Goal: Task Accomplishment & Management: Use online tool/utility

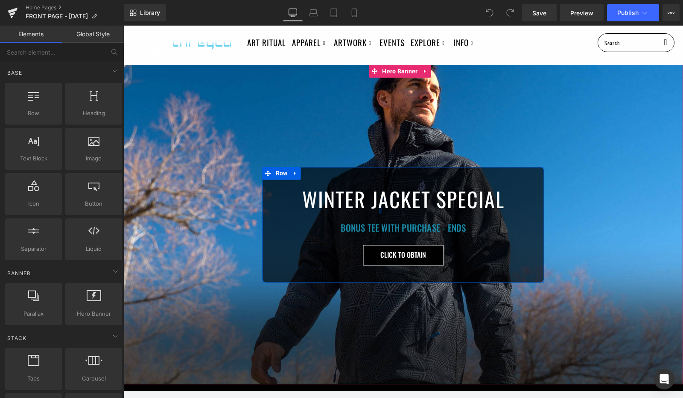
scroll to position [48, 0]
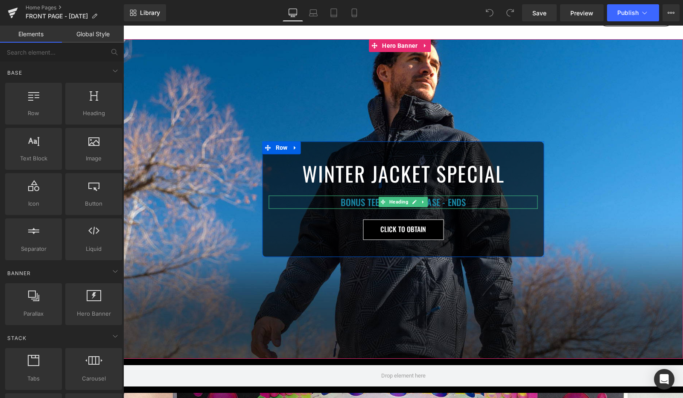
click at [461, 204] on h1 "BONUS TEE WITH PURCHASE - ENDS" at bounding box center [403, 202] width 269 height 14
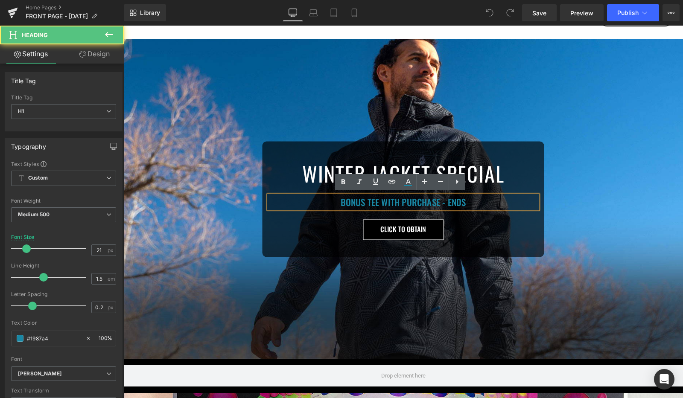
click at [467, 203] on h1 "BONUS TEE WITH PURCHASE - ENDS" at bounding box center [403, 202] width 269 height 14
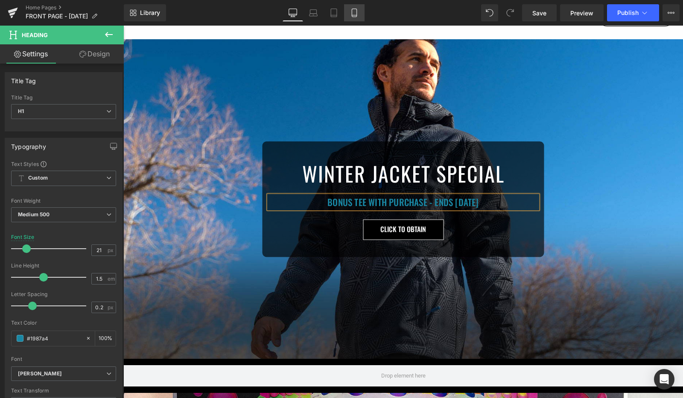
click at [355, 9] on icon at bounding box center [354, 13] width 5 height 8
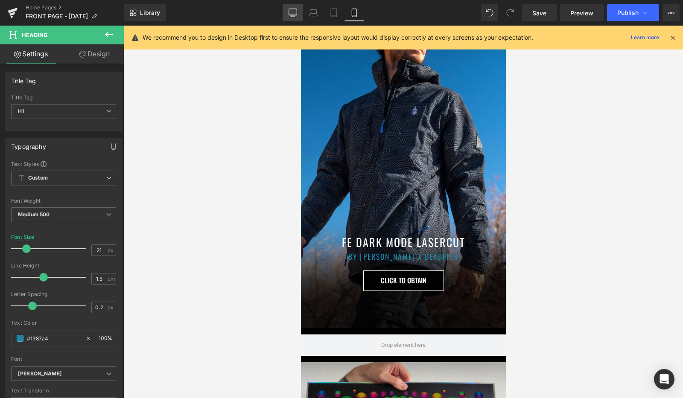
click at [294, 9] on icon at bounding box center [293, 12] width 8 height 6
type input "100"
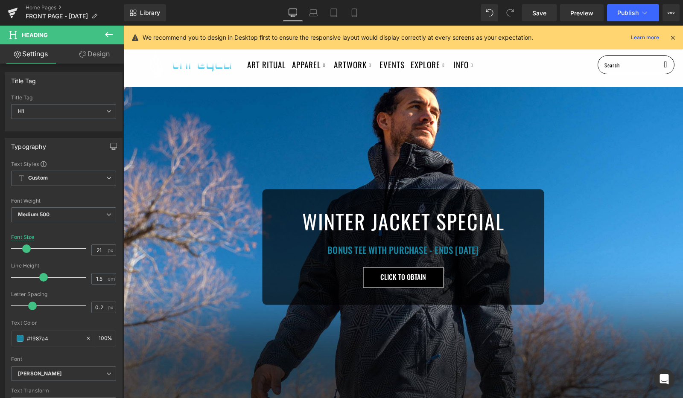
click at [673, 40] on icon at bounding box center [673, 38] width 8 height 8
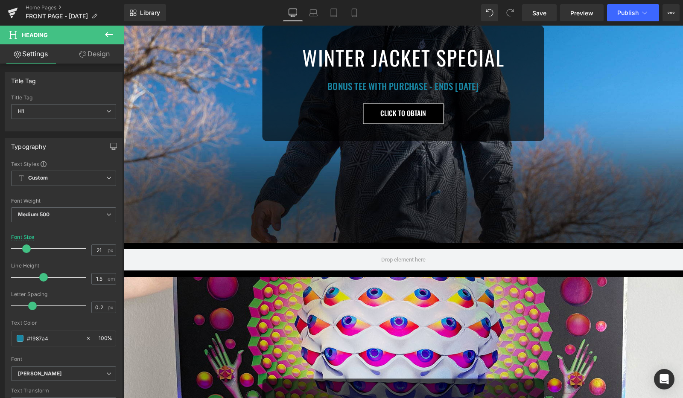
scroll to position [445, 0]
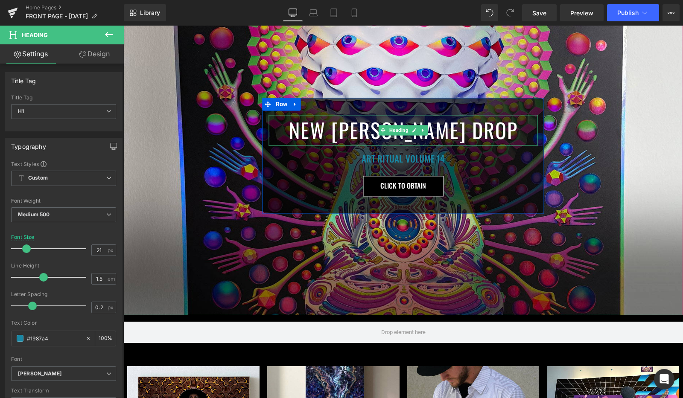
click at [317, 125] on h1 "NEW [PERSON_NAME] DROP" at bounding box center [403, 130] width 269 height 31
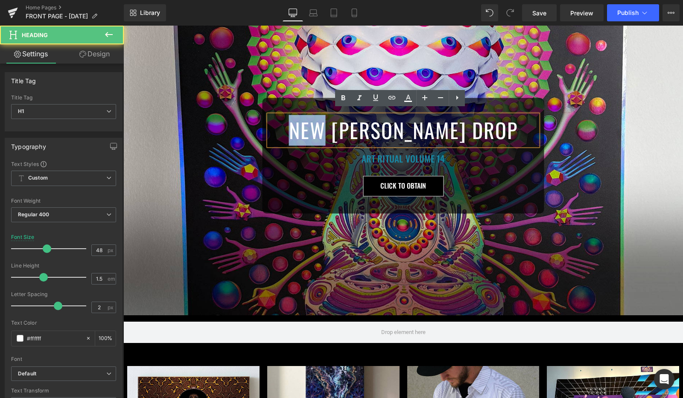
click at [317, 125] on h1 "NEW [PERSON_NAME] DROP" at bounding box center [403, 130] width 269 height 31
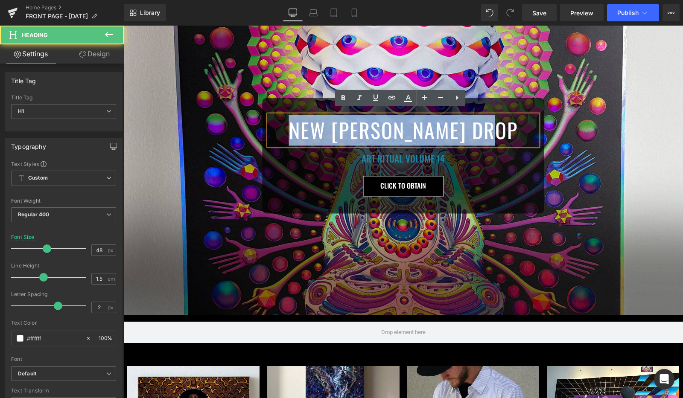
click at [317, 125] on h1 "NEW [PERSON_NAME] DROP" at bounding box center [403, 130] width 269 height 31
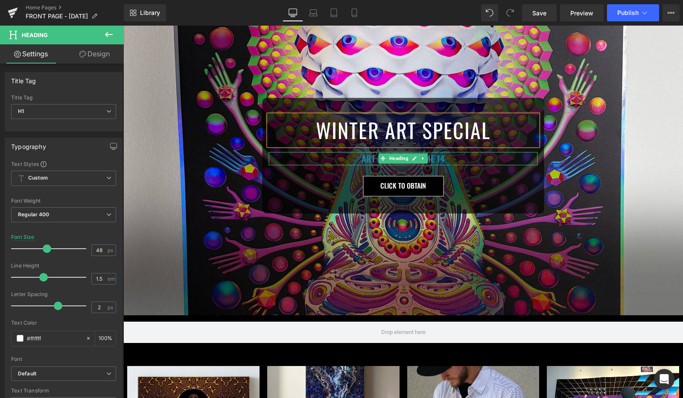
click at [361, 154] on h1 "ART RITUAL VOLUME 14" at bounding box center [403, 159] width 269 height 14
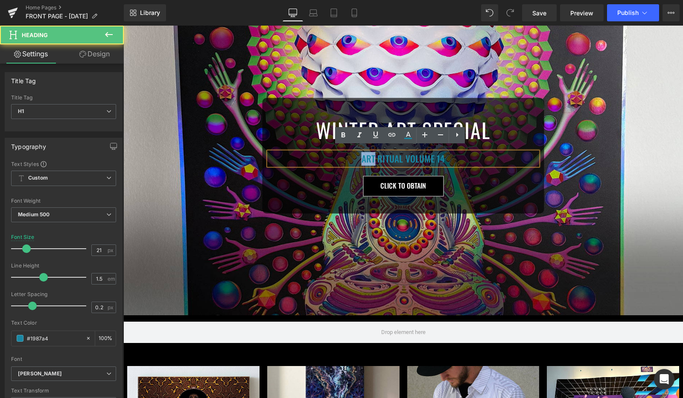
click at [361, 154] on h1 "ART RITUAL VOLUME 14" at bounding box center [403, 159] width 269 height 14
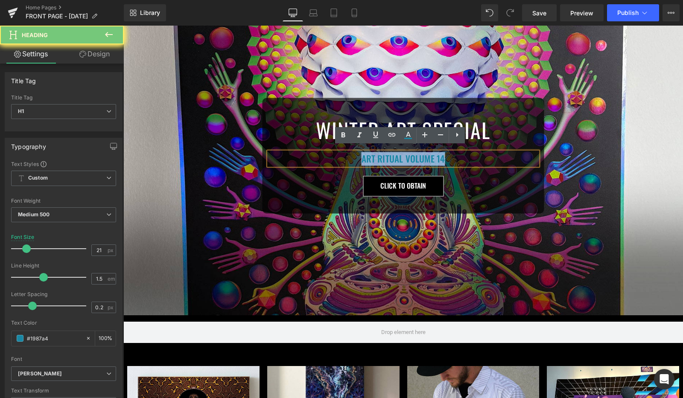
click at [361, 154] on h1 "ART RITUAL VOLUME 14" at bounding box center [403, 159] width 269 height 14
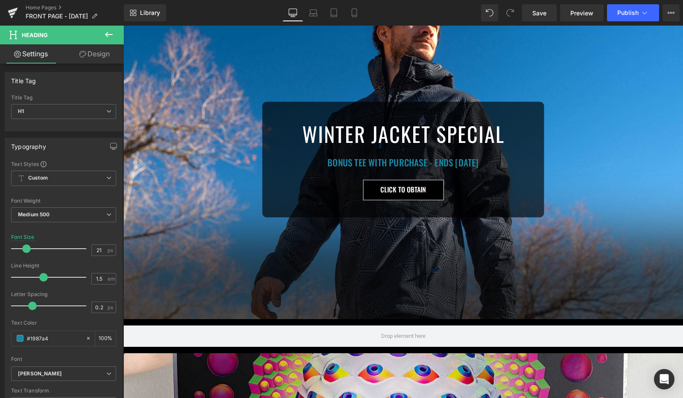
scroll to position [83, 0]
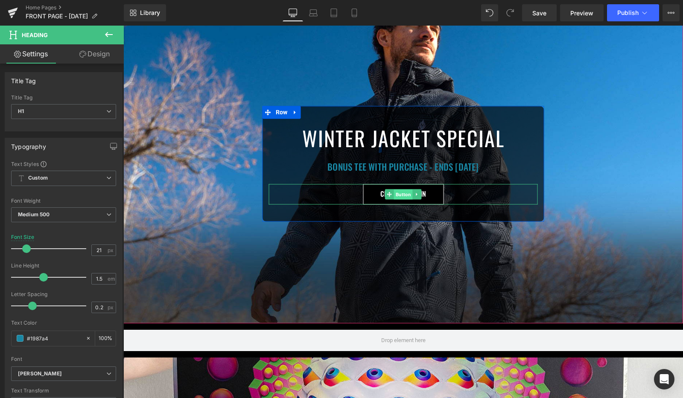
click at [396, 195] on span "Button" at bounding box center [403, 194] width 19 height 10
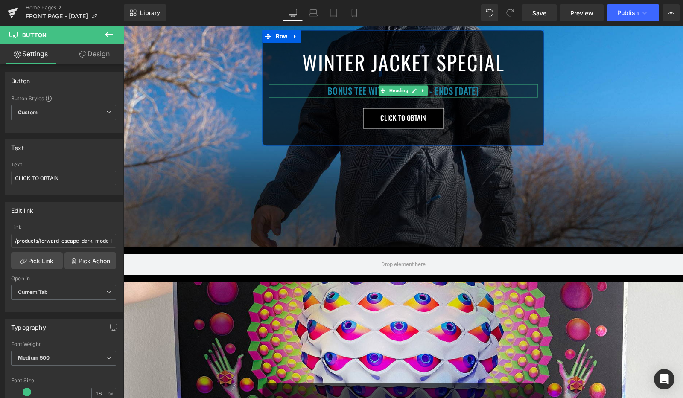
scroll to position [309, 0]
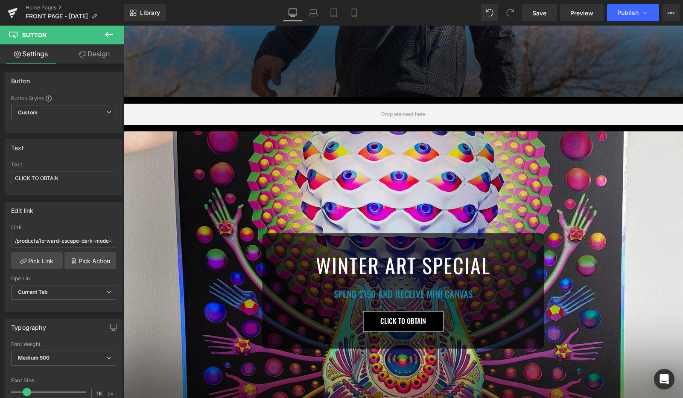
click at [381, 160] on div "WINTER ART SPECIAL Heading SPEND $150 AND RECEIVE MINI CANVAS Heading CLICK TO …" at bounding box center [402, 290] width 559 height 319
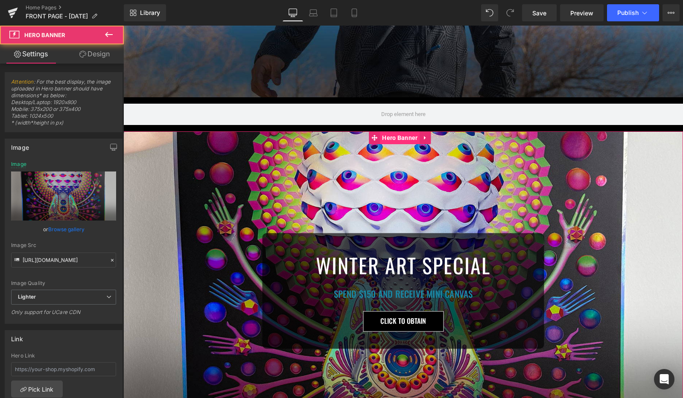
click at [387, 134] on span "Hero Banner" at bounding box center [400, 137] width 40 height 13
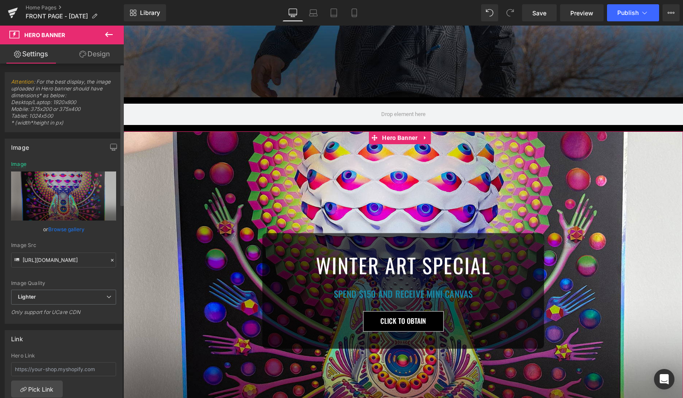
click at [67, 229] on link "Browse gallery" at bounding box center [66, 229] width 36 height 15
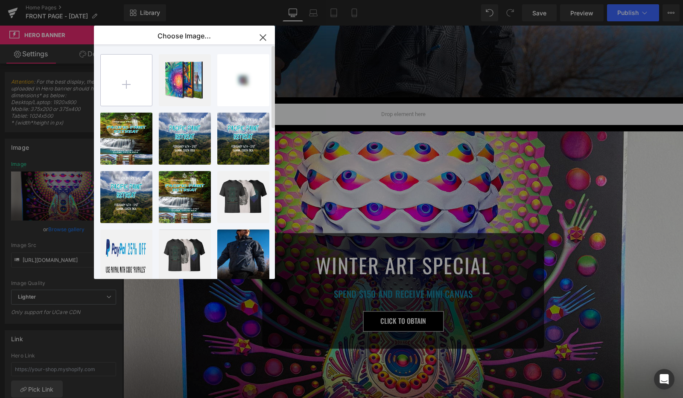
click at [123, 81] on input "file" at bounding box center [126, 80] width 51 height 51
type input "C:\fakepath\canvas_desktop.jpg"
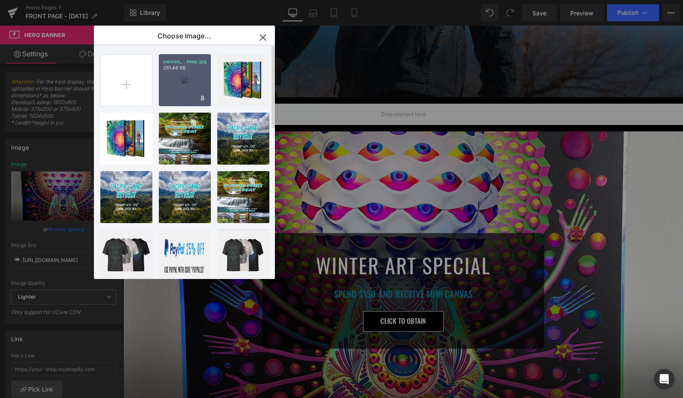
click at [196, 89] on div "canvas_...ktop.jpg 261.46 KB" at bounding box center [185, 80] width 52 height 52
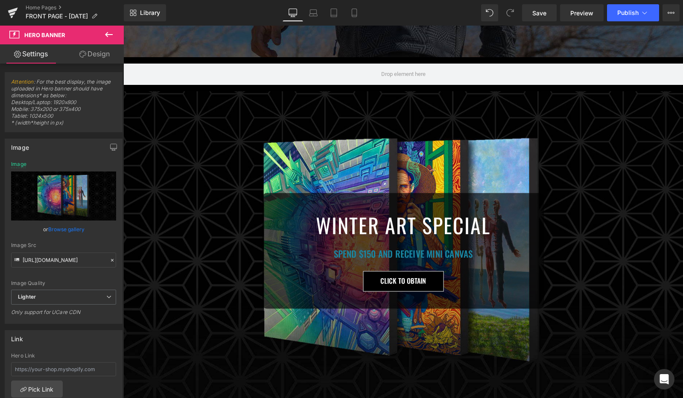
scroll to position [328, 0]
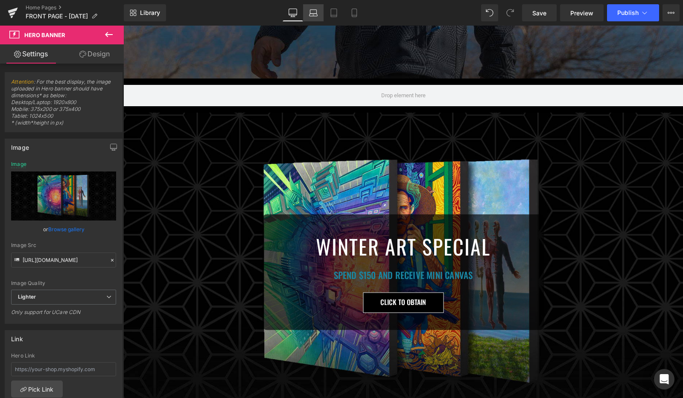
click at [314, 11] on icon at bounding box center [313, 13] width 9 height 9
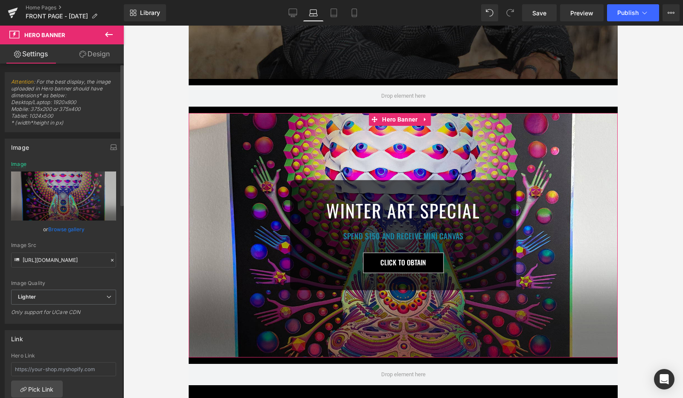
click at [62, 236] on link "Browse gallery" at bounding box center [66, 229] width 36 height 15
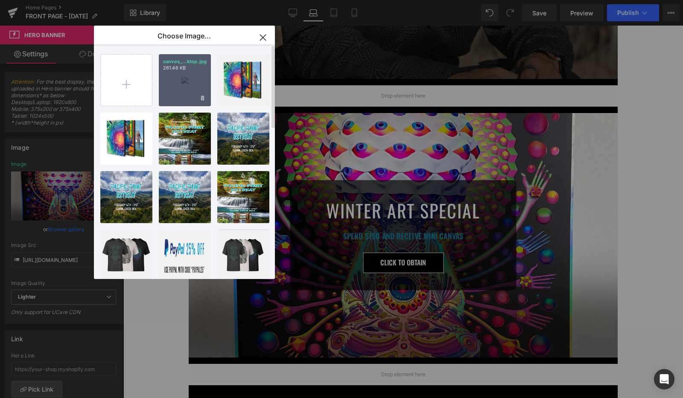
click at [179, 89] on div "canvas_...ktop.jpg 261.46 KB" at bounding box center [185, 80] width 52 height 52
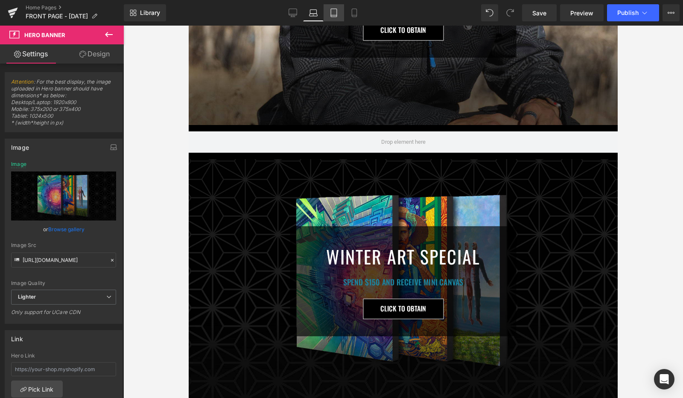
click at [329, 11] on link "Tablet" at bounding box center [333, 12] width 20 height 17
type input "[URL][DOMAIN_NAME]"
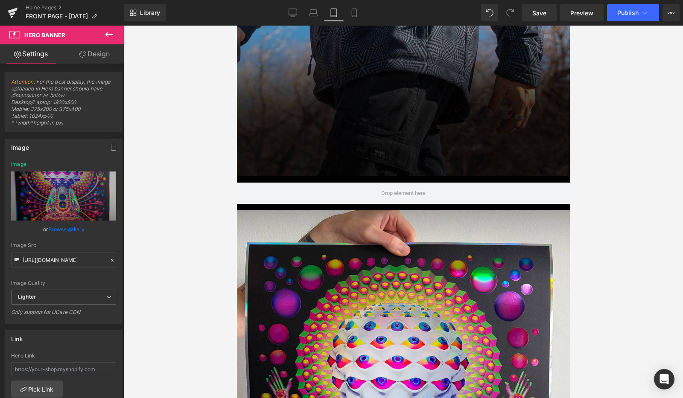
scroll to position [436, 0]
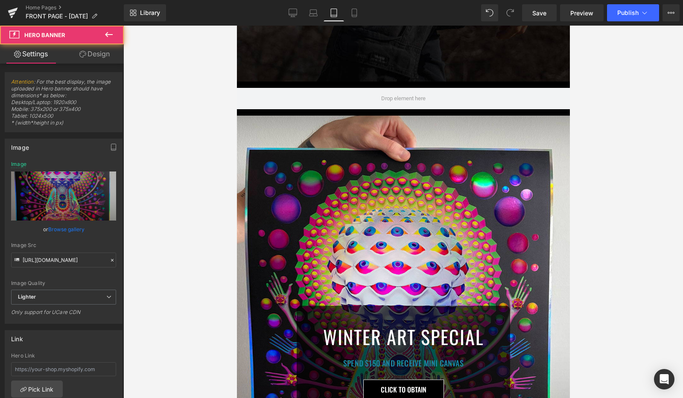
click at [407, 213] on div "WINTER ART SPECIAL Heading SPEND $150 AND RECEIVE MINI CANVAS Heading CLICK TO …" at bounding box center [402, 362] width 333 height 492
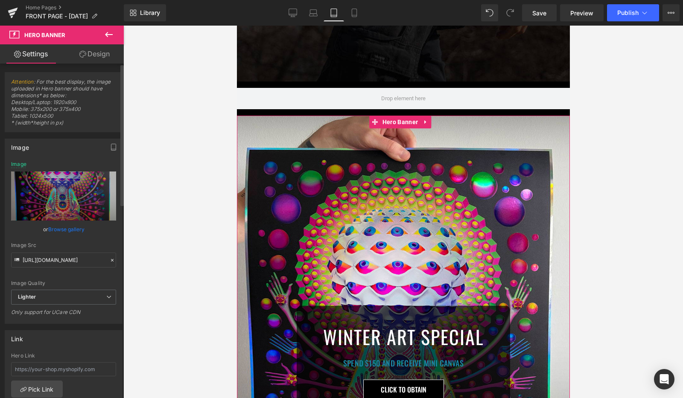
click at [67, 230] on link "Browse gallery" at bounding box center [66, 229] width 36 height 15
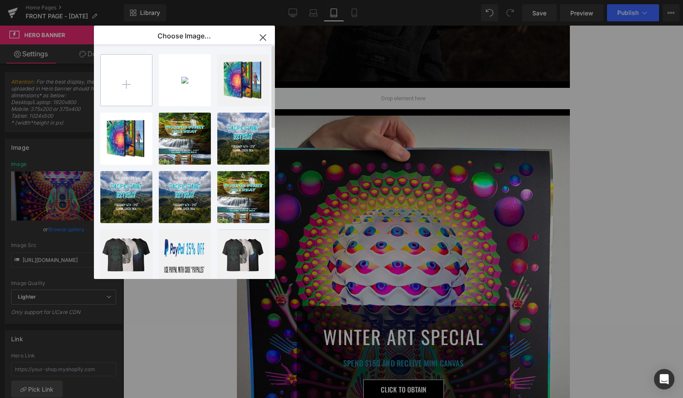
click at [121, 79] on input "file" at bounding box center [126, 80] width 51 height 51
type input "C:\fakepath\bonus_mobile.jpg"
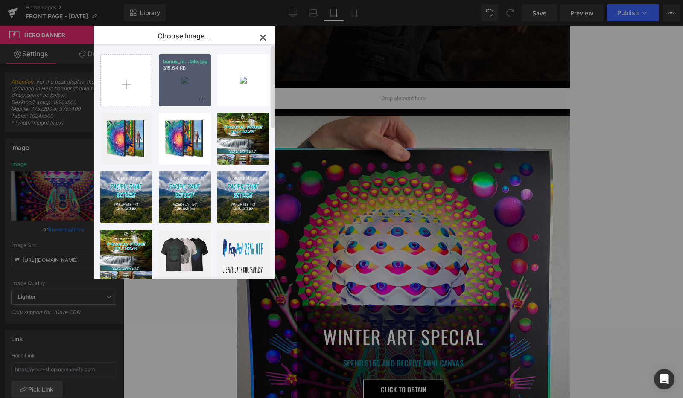
click at [182, 84] on div "bonus_m...bile.jpg 315.64 KB" at bounding box center [185, 80] width 52 height 52
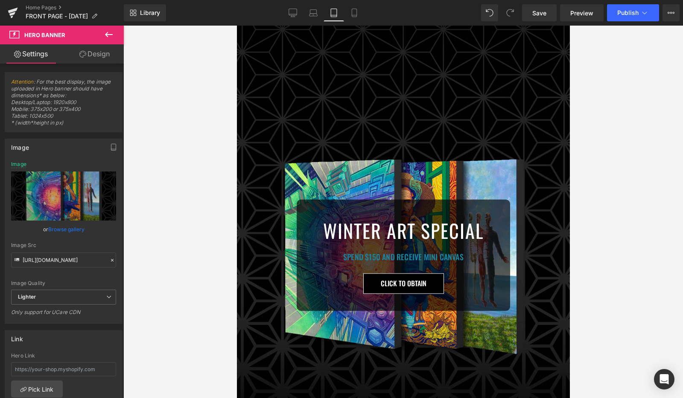
scroll to position [489, 0]
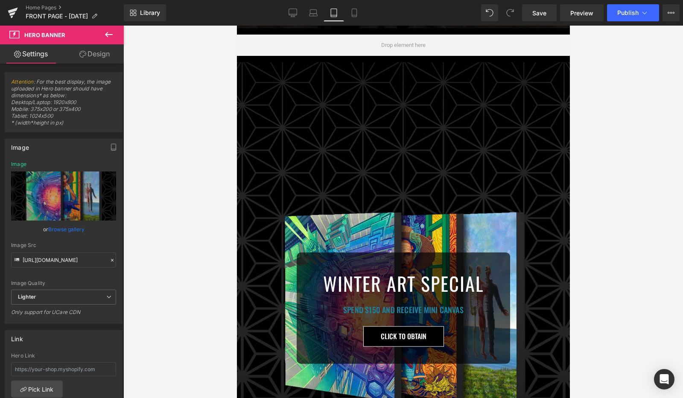
click at [368, 8] on div "Library Tablet Desktop Laptop Tablet Mobile Save Preview Publish Scheduled View…" at bounding box center [403, 12] width 559 height 17
click at [356, 10] on icon at bounding box center [354, 13] width 9 height 9
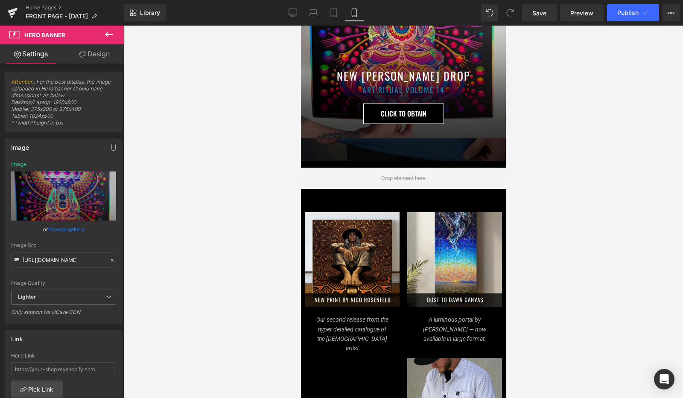
scroll to position [0, 0]
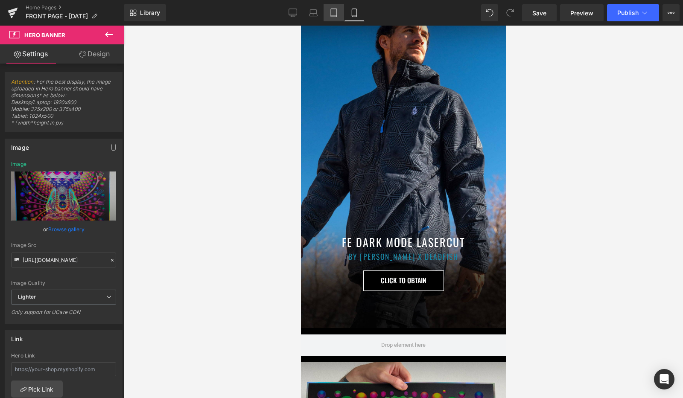
click at [324, 10] on link "Tablet" at bounding box center [333, 12] width 20 height 17
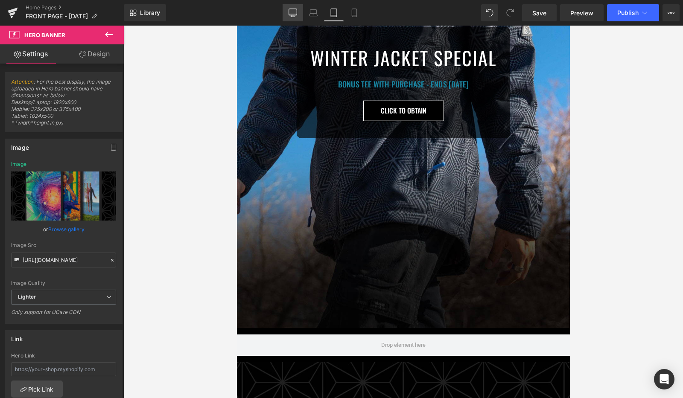
click at [298, 13] on link "Desktop" at bounding box center [292, 12] width 20 height 17
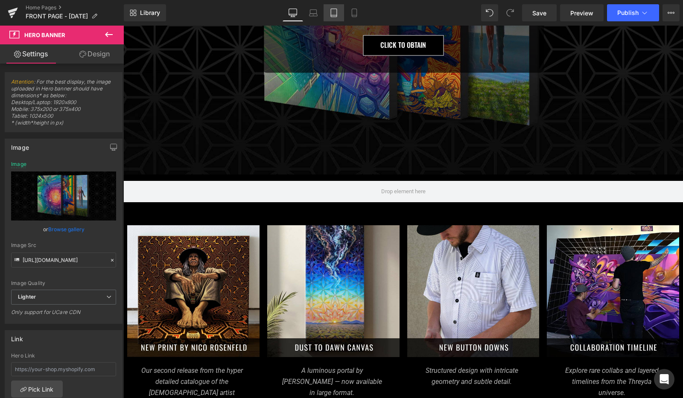
click at [338, 12] on icon at bounding box center [333, 13] width 9 height 9
type input "[URL][DOMAIN_NAME]"
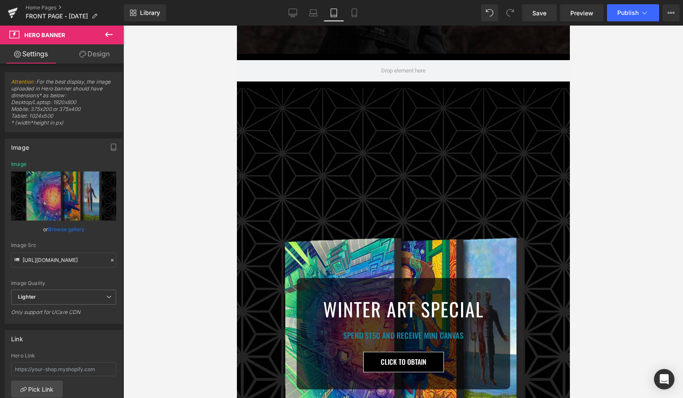
scroll to position [470, 0]
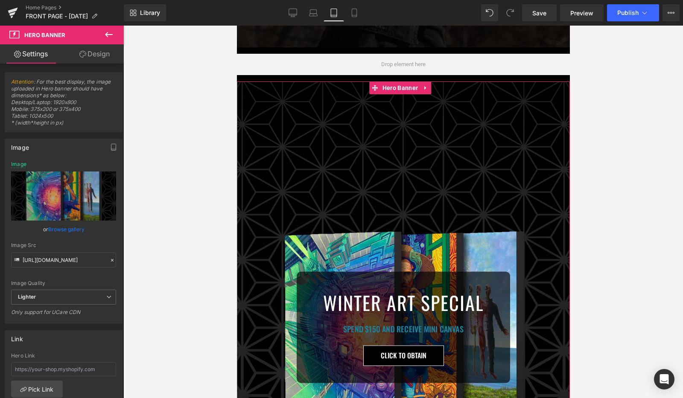
click at [381, 192] on div "WINTER ART SPECIAL Heading SPEND $150 AND RECEIVE MINI CANVAS Heading CLICK TO …" at bounding box center [402, 328] width 333 height 492
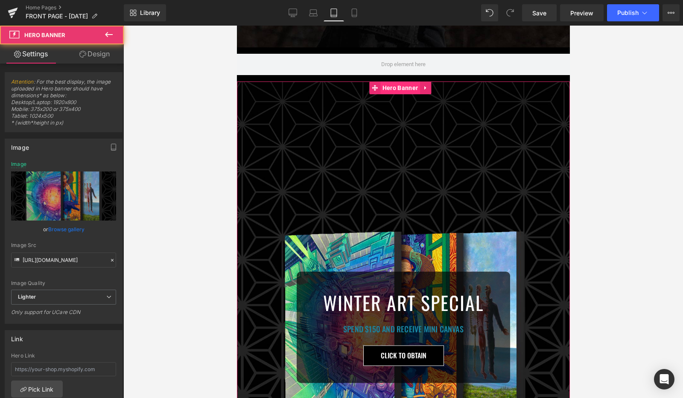
click at [399, 82] on span "Hero Banner" at bounding box center [400, 88] width 40 height 13
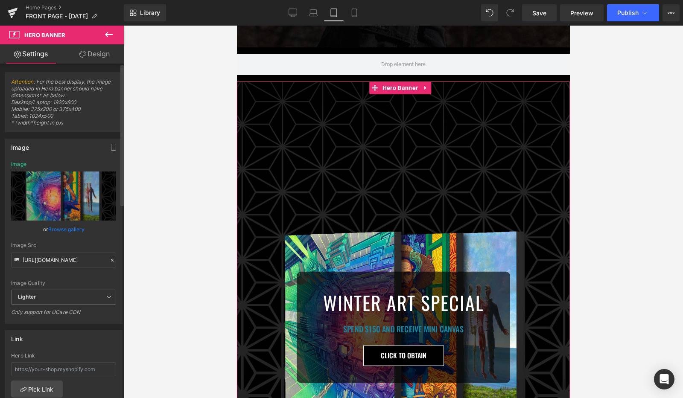
click at [59, 231] on link "Browse gallery" at bounding box center [66, 229] width 36 height 15
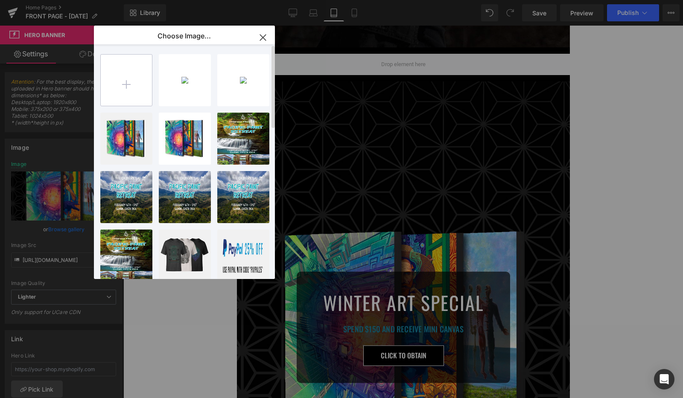
click at [119, 82] on input "file" at bounding box center [126, 80] width 51 height 51
type input "C:\fakepath\newnew.jpg"
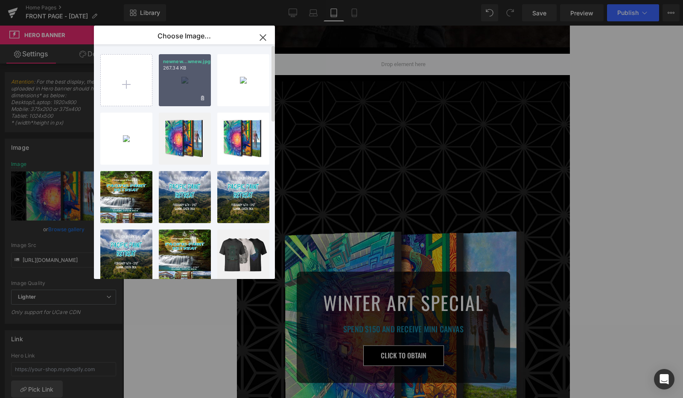
click at [178, 76] on div "newnew...wnew.jpg 267.34 KB" at bounding box center [185, 80] width 52 height 52
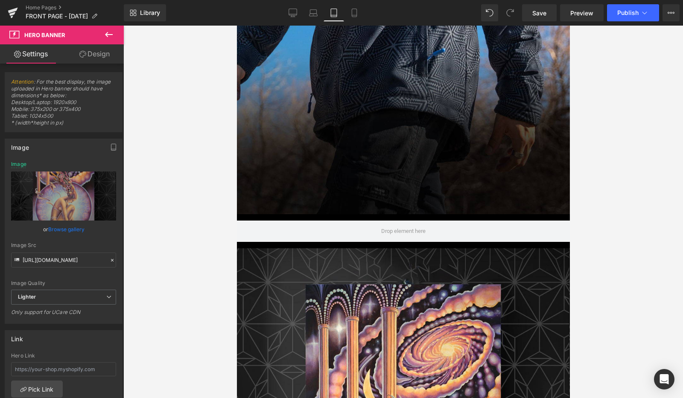
scroll to position [0, 0]
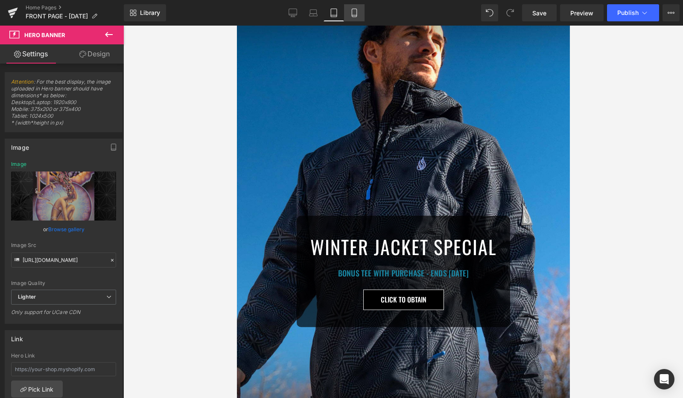
click at [357, 9] on icon at bounding box center [354, 13] width 9 height 9
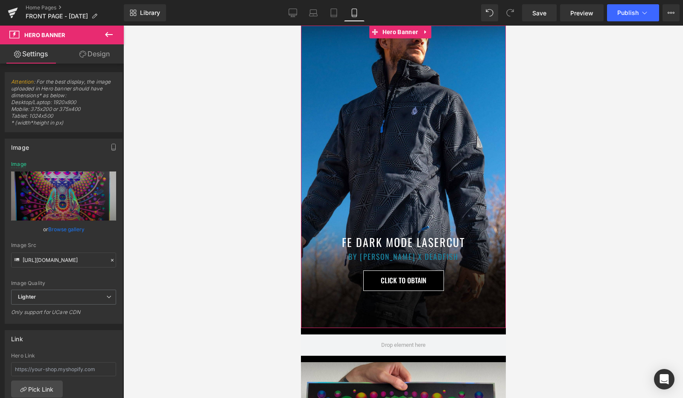
scroll to position [227, 0]
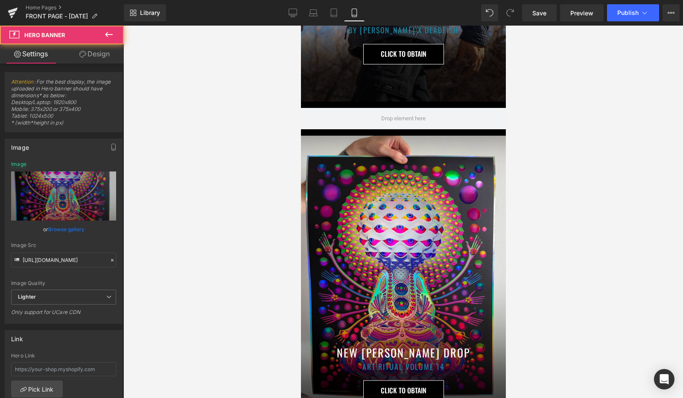
click at [396, 192] on span "WINTER ART SPECIAL Heading SPEND $150 AND RECEIVE MINI CANVAS Heading CLICK TO …" at bounding box center [402, 286] width 205 height 253
click at [397, 136] on span "Hero Banner" at bounding box center [400, 142] width 40 height 13
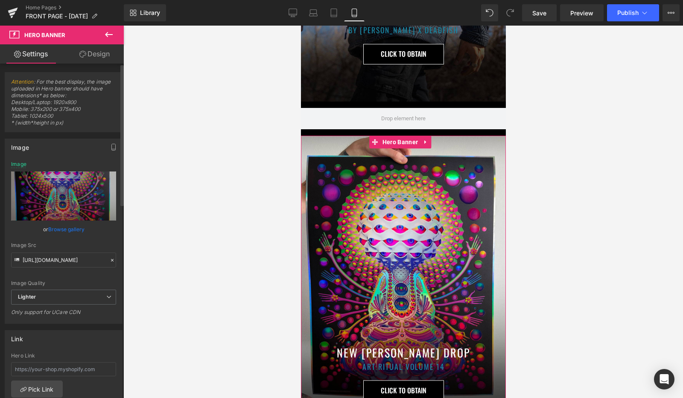
click at [59, 227] on link "Browse gallery" at bounding box center [66, 229] width 36 height 15
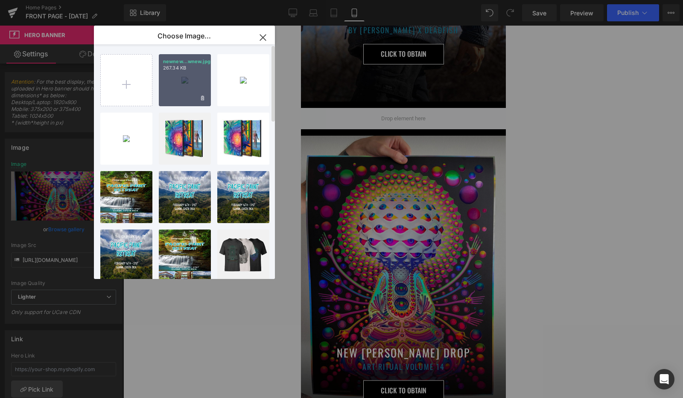
click at [188, 74] on div "newnew...wnew.jpg 267.34 KB" at bounding box center [185, 80] width 52 height 52
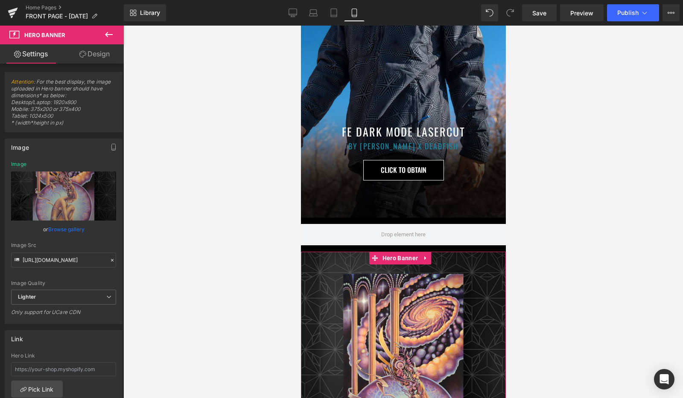
scroll to position [0, 0]
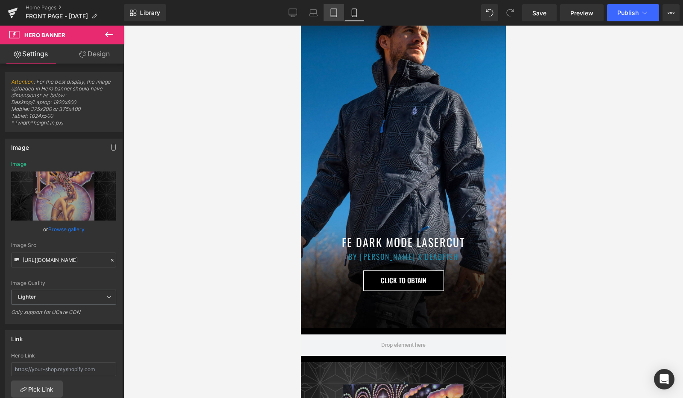
click at [330, 12] on icon at bounding box center [333, 13] width 9 height 9
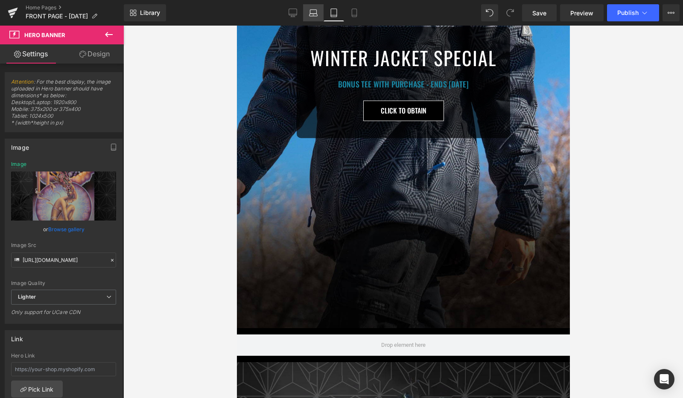
click at [312, 13] on icon at bounding box center [313, 13] width 9 height 9
type input "[URL][DOMAIN_NAME]"
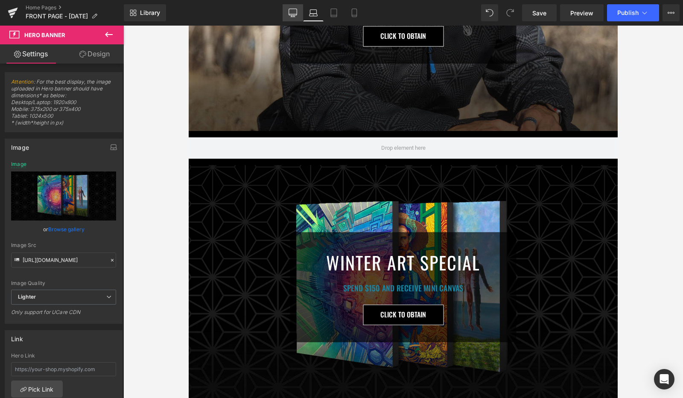
click at [291, 13] on icon at bounding box center [292, 13] width 9 height 9
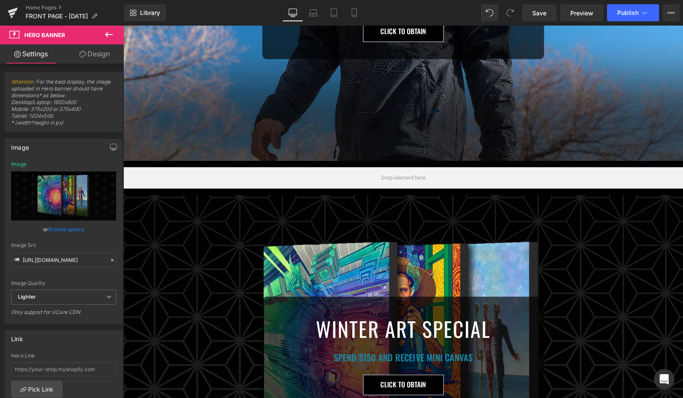
scroll to position [189, 0]
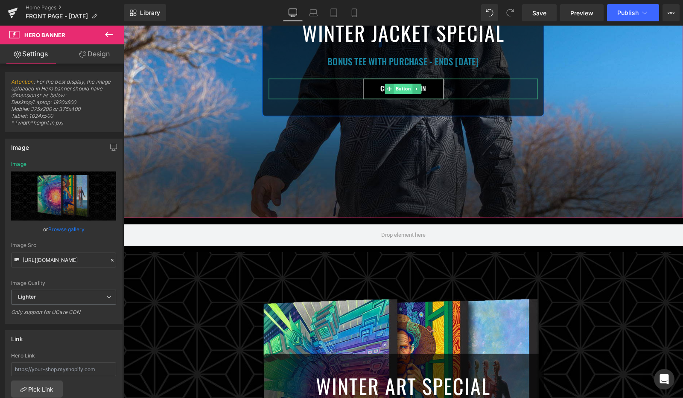
click at [399, 86] on span "Button" at bounding box center [403, 89] width 19 height 10
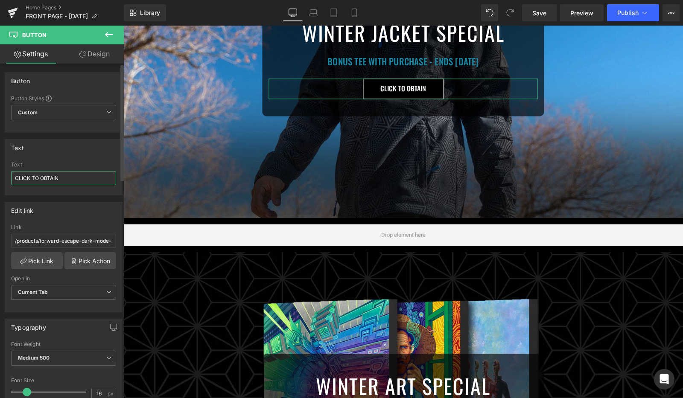
click at [51, 174] on input "CLICK TO OBTAIN" at bounding box center [63, 178] width 105 height 14
type input "SHOP JACKET COLLECTION"
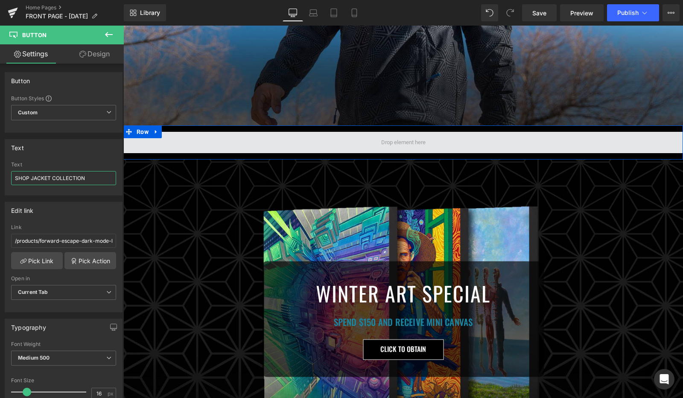
scroll to position [416, 0]
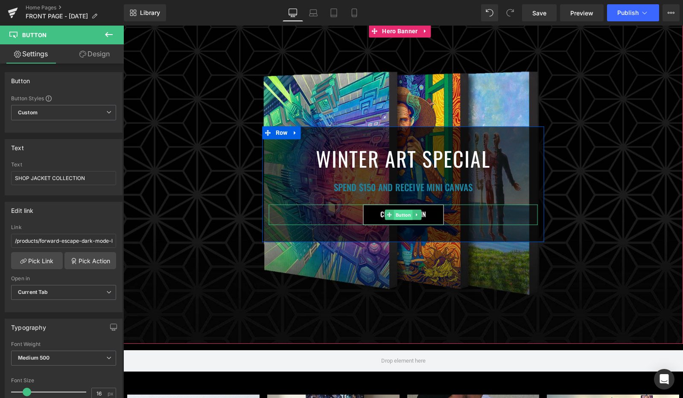
click at [395, 210] on span "Button" at bounding box center [403, 215] width 19 height 10
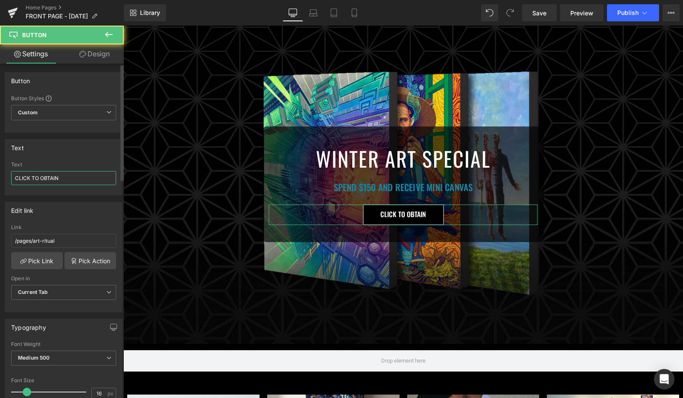
click at [62, 178] on input "CLICK TO OBTAIN" at bounding box center [63, 178] width 105 height 14
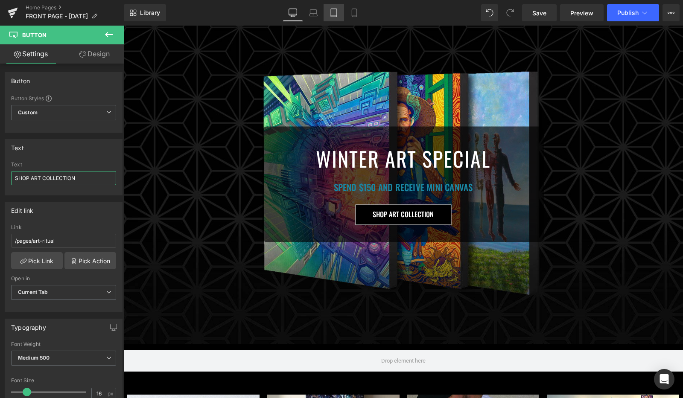
type input "SHOP ART COLLECTION"
click at [335, 5] on link "Tablet" at bounding box center [333, 12] width 20 height 17
type input "100"
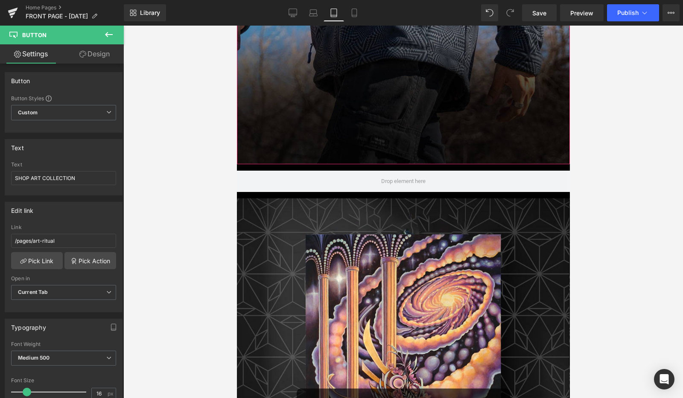
scroll to position [526, 0]
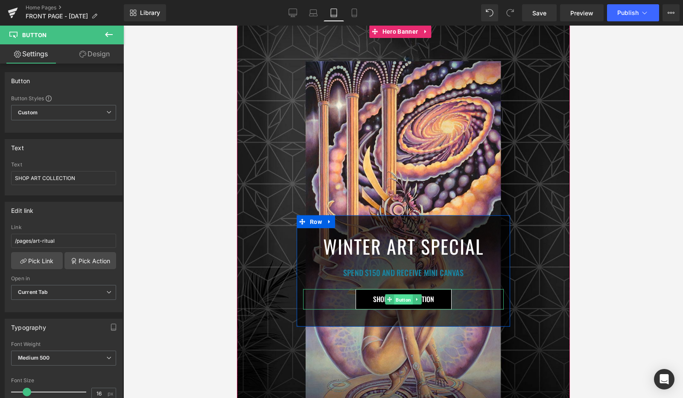
click at [396, 295] on span "Button" at bounding box center [402, 300] width 19 height 10
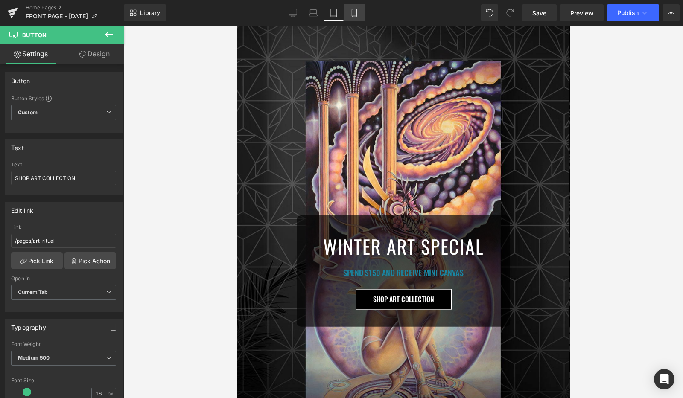
click at [359, 9] on link "Mobile" at bounding box center [354, 12] width 20 height 17
type input "100"
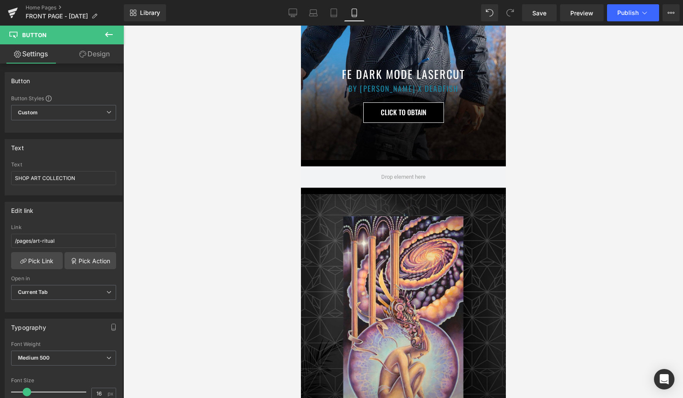
scroll to position [374, 0]
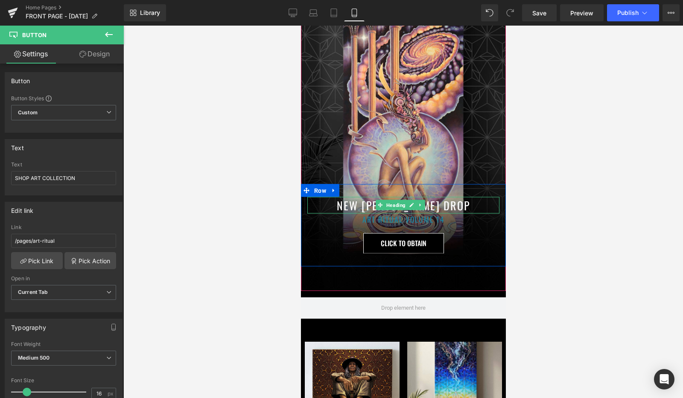
click at [349, 197] on h1 "NEW [PERSON_NAME] DROP" at bounding box center [403, 205] width 192 height 17
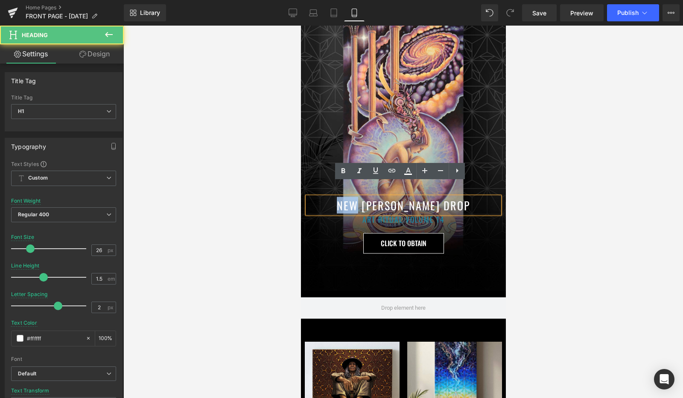
click at [349, 197] on h1 "NEW [PERSON_NAME] DROP" at bounding box center [403, 205] width 192 height 17
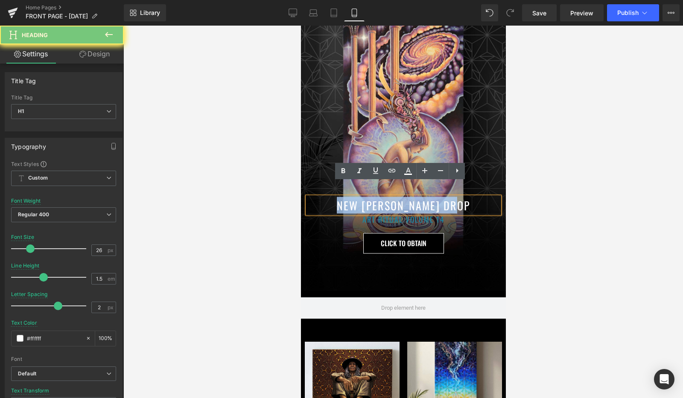
click at [349, 197] on h1 "NEW [PERSON_NAME] DROP" at bounding box center [403, 205] width 192 height 17
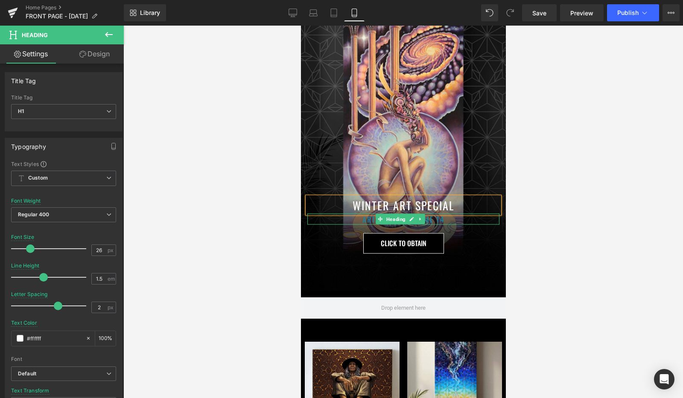
click at [363, 213] on h1 "ART RITUAL VOLUME 14" at bounding box center [403, 218] width 192 height 11
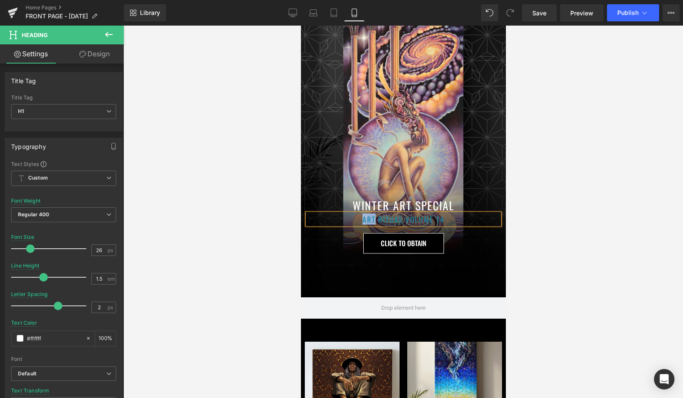
click at [363, 213] on h1 "ART RITUAL VOLUME 14" at bounding box center [403, 218] width 192 height 11
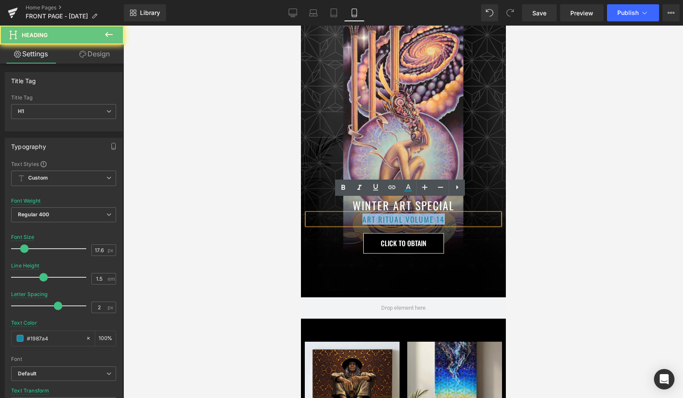
click at [363, 213] on h1 "ART RITUAL VOLUME 14" at bounding box center [403, 218] width 192 height 11
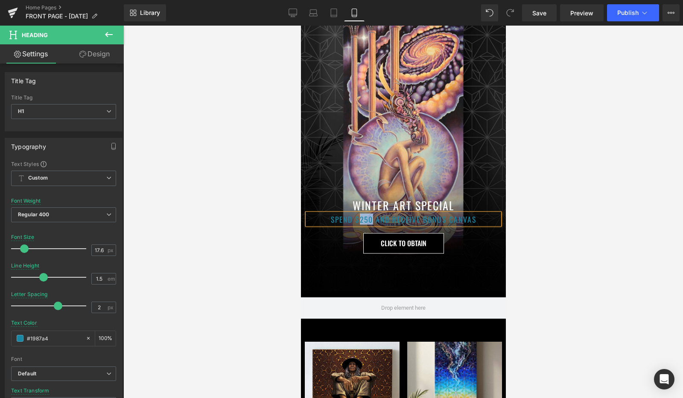
drag, startPoint x: 370, startPoint y: 206, endPoint x: 358, endPoint y: 207, distance: 12.0
click at [358, 213] on h1 "SPEND $250 AND RECEIVE BONUS CANVAS" at bounding box center [403, 218] width 192 height 11
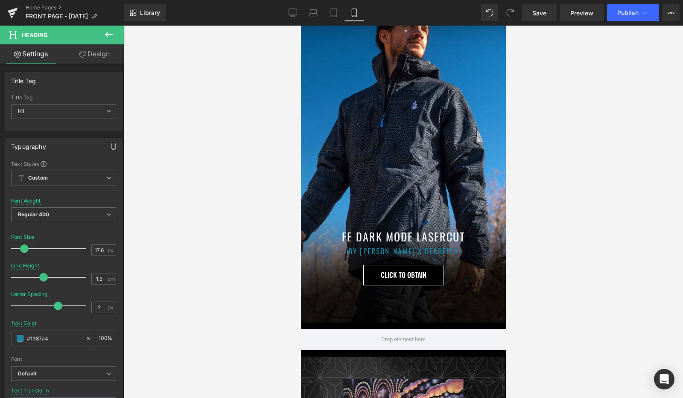
scroll to position [0, 0]
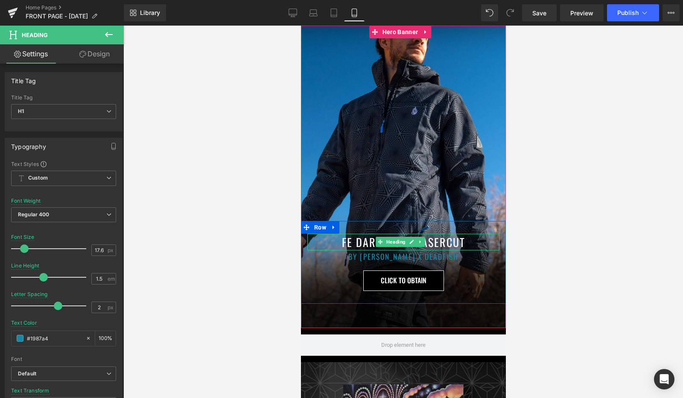
click at [354, 240] on h1 "FE DARK MODE LASERCUT" at bounding box center [403, 242] width 192 height 17
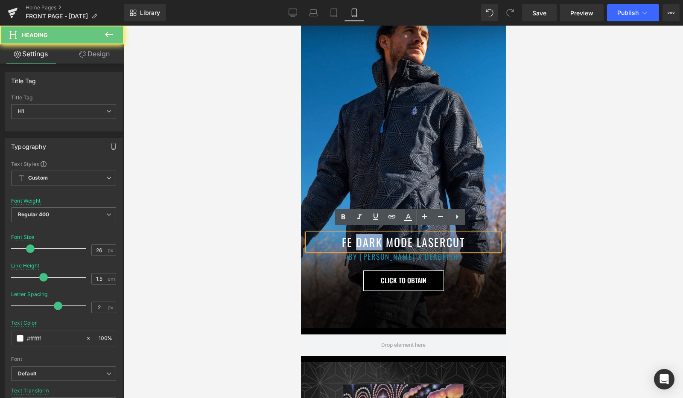
click at [354, 240] on h1 "FE DARK MODE LASERCUT" at bounding box center [403, 242] width 192 height 17
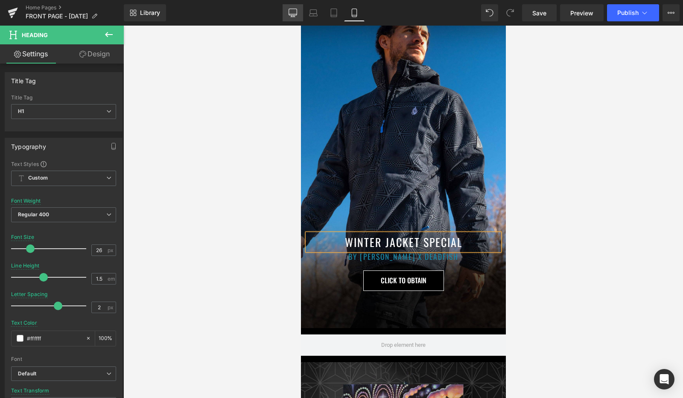
click at [292, 9] on icon at bounding box center [292, 13] width 9 height 9
type input "36"
type input "#333333"
type input "100"
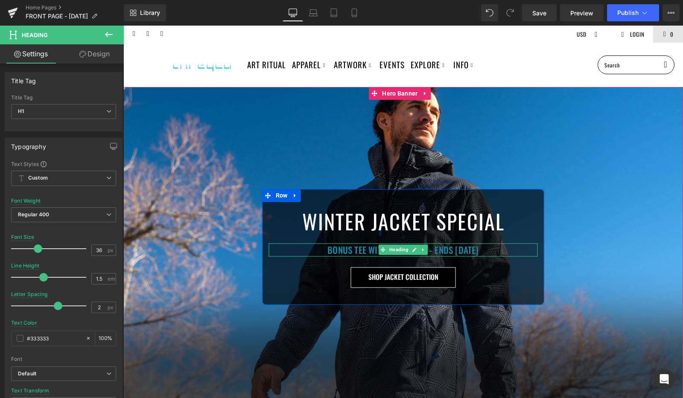
click at [325, 250] on h1 "BONUS TEE WITH PURCHASE - ENDS [DATE]" at bounding box center [403, 250] width 269 height 14
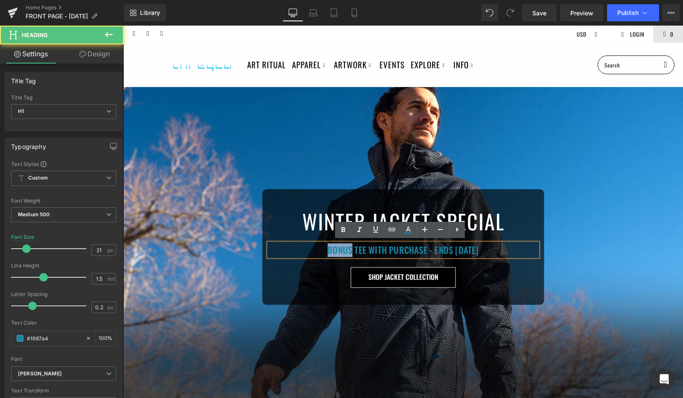
click at [325, 250] on h1 "BONUS TEE WITH PURCHASE - ENDS [DATE]" at bounding box center [403, 250] width 269 height 14
copy h1 "BONUS TEE WITH PURCHASE - ENDS [DATE]"
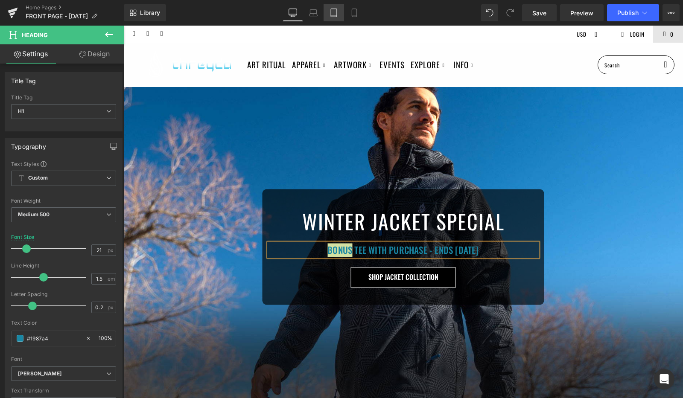
click at [340, 16] on link "Tablet" at bounding box center [333, 12] width 20 height 17
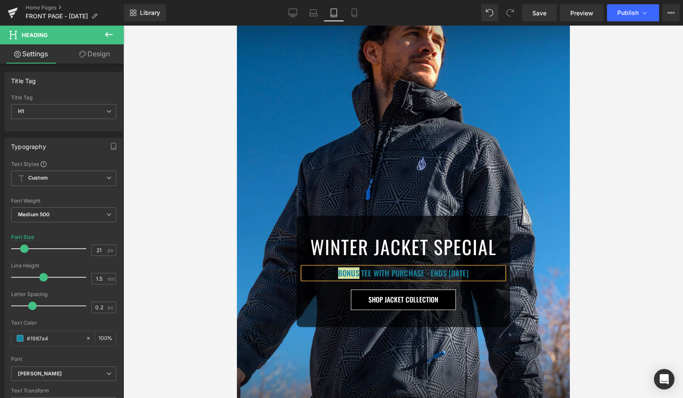
type input "18"
type input "100"
click at [358, 14] on icon at bounding box center [354, 13] width 9 height 9
type input "21"
type input "100"
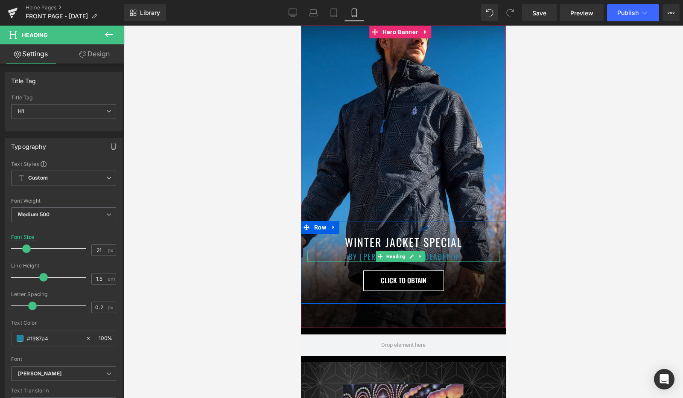
click at [356, 254] on h1 "BY [PERSON_NAME] x DEADFISH" at bounding box center [403, 256] width 192 height 11
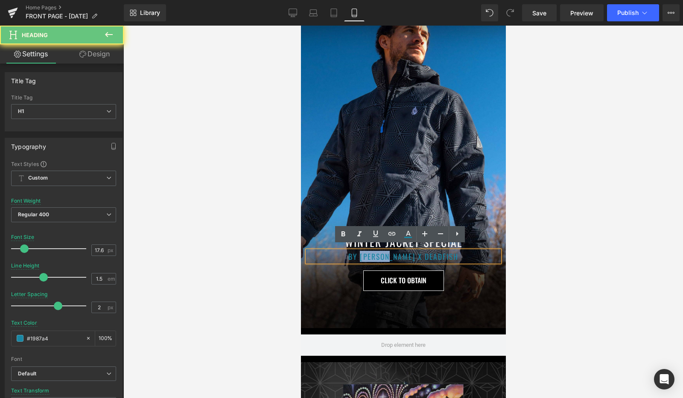
click at [356, 254] on h1 "BY [PERSON_NAME] x DEADFISH" at bounding box center [403, 256] width 192 height 11
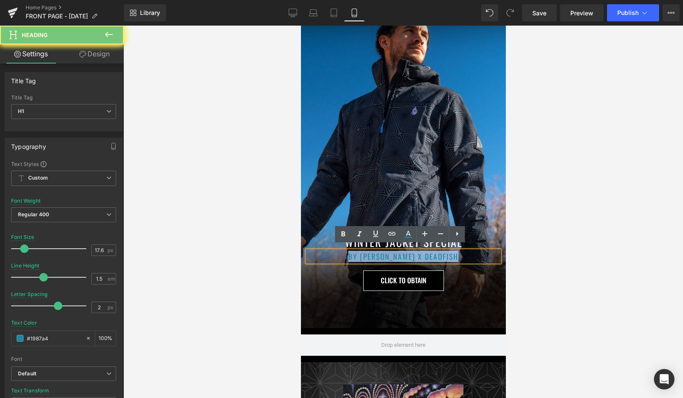
paste div
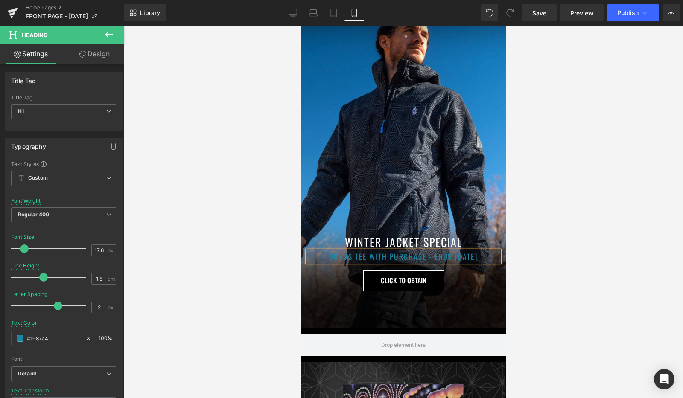
click at [422, 251] on h1 "BONUS TEE WITH PURCHASE - ENDS [DATE]" at bounding box center [403, 256] width 192 height 11
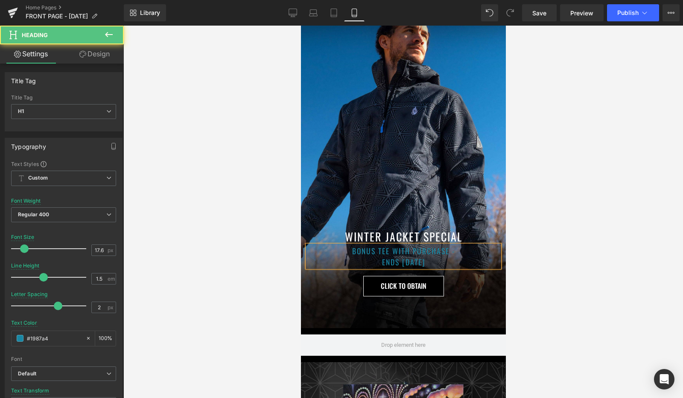
click at [346, 248] on h1 "BONUS TEE WITH PURCHASE - ENDS [DATE]" at bounding box center [403, 256] width 192 height 23
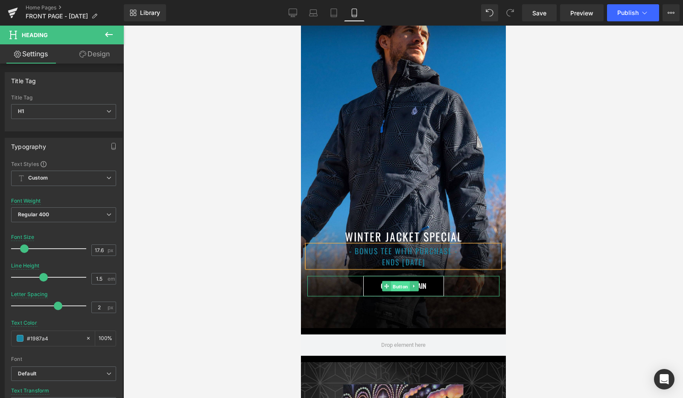
click at [399, 283] on span "Button" at bounding box center [399, 287] width 19 height 10
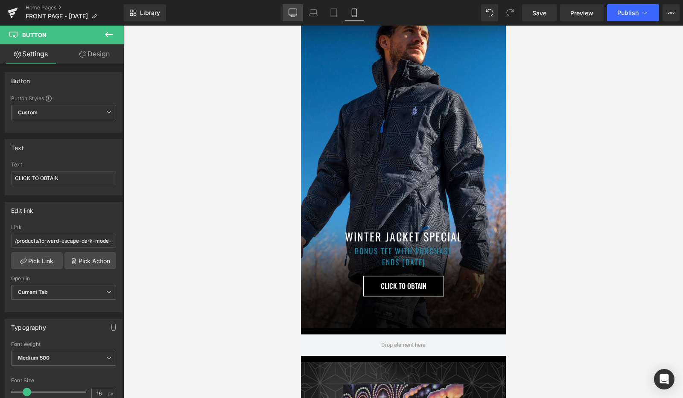
click at [294, 14] on icon at bounding box center [293, 14] width 8 height 0
type input "100"
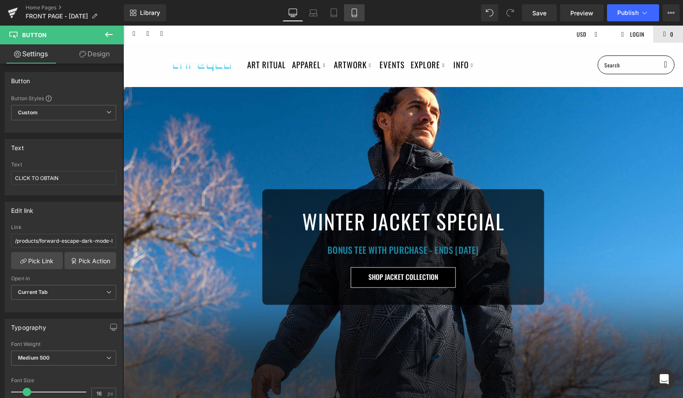
click at [352, 14] on icon at bounding box center [354, 13] width 5 height 8
type input "100"
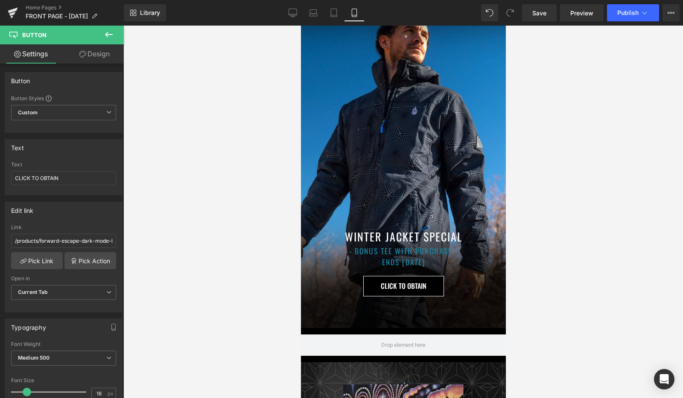
scroll to position [120, 0]
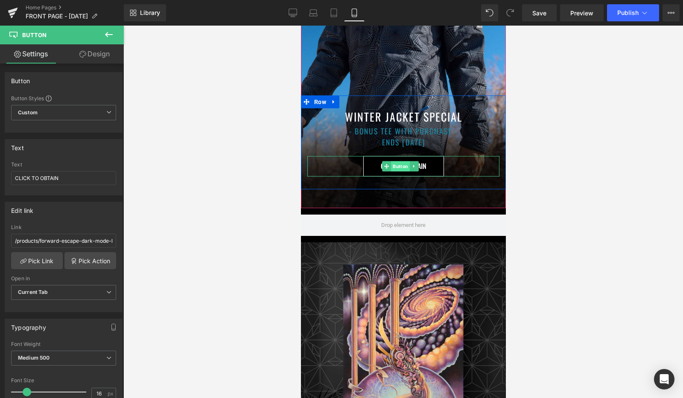
click at [394, 161] on span "Button" at bounding box center [399, 166] width 19 height 10
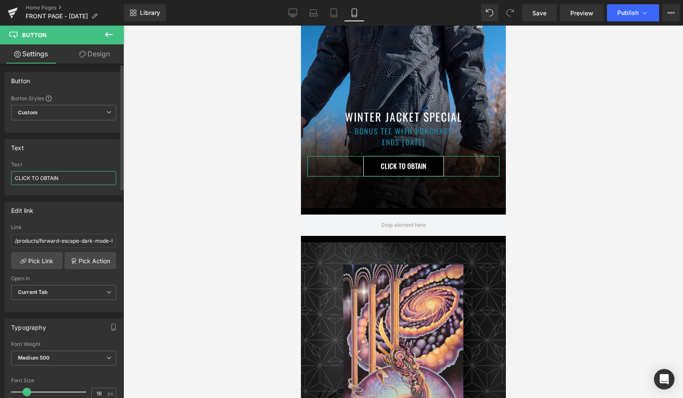
click at [61, 175] on input "CLICK TO OBTAIN" at bounding box center [63, 178] width 105 height 14
type input "SHOP JACKET COLLECTION"
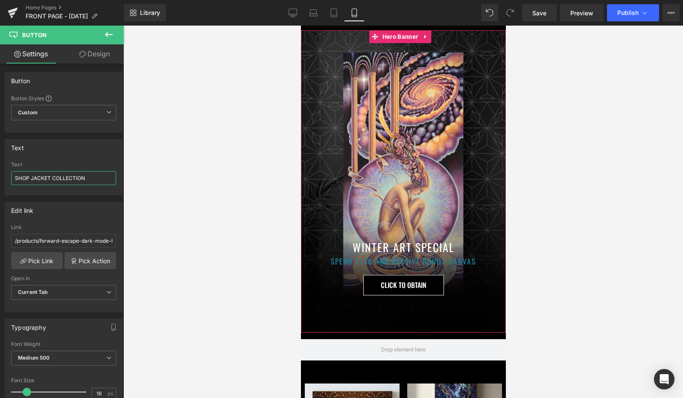
scroll to position [343, 0]
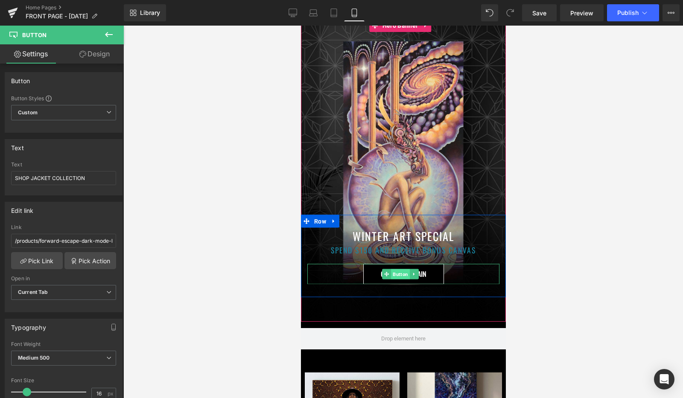
click at [397, 269] on span "Button" at bounding box center [399, 274] width 19 height 10
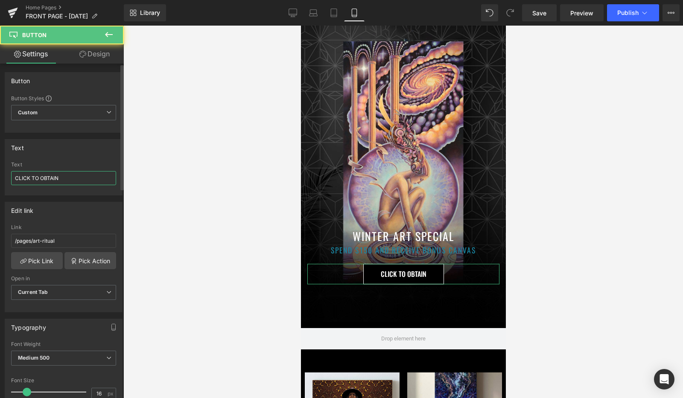
click at [61, 179] on input "CLICK TO OBTAIN" at bounding box center [63, 178] width 105 height 14
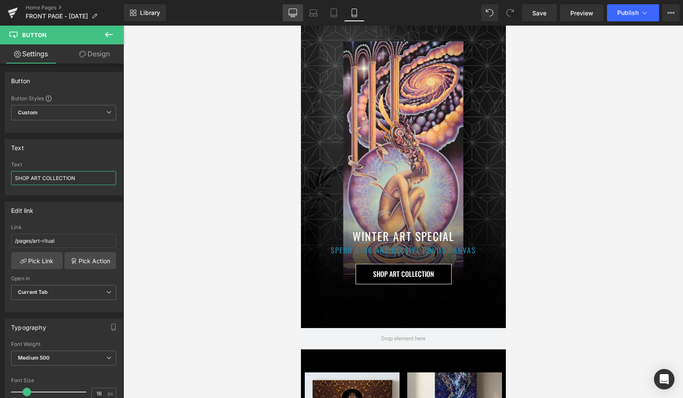
type input "SHOP ART COLLECTION"
click at [295, 10] on icon at bounding box center [292, 13] width 9 height 9
type input "100"
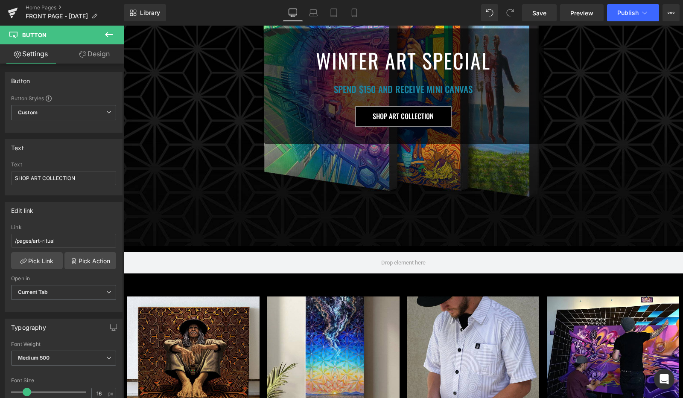
scroll to position [0, 0]
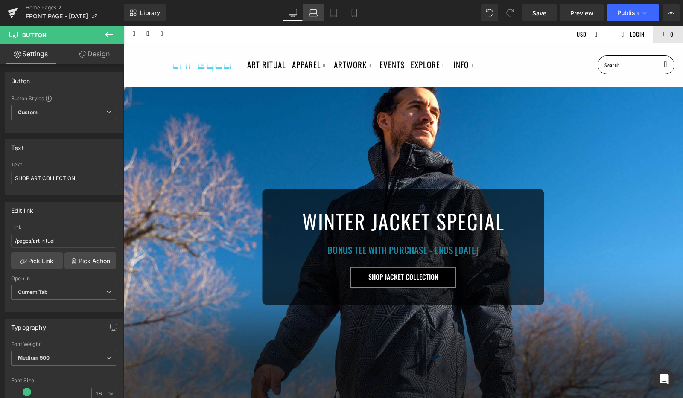
click at [311, 16] on icon at bounding box center [313, 15] width 8 height 3
type input "100"
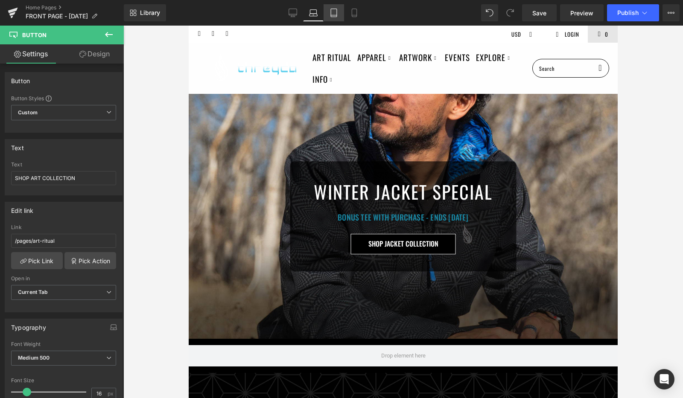
click at [329, 10] on link "Tablet" at bounding box center [333, 12] width 20 height 17
type input "100"
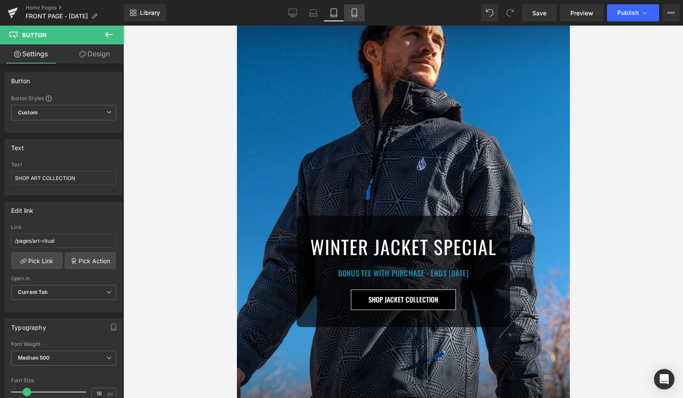
click at [353, 17] on icon at bounding box center [354, 13] width 5 height 8
type input "100"
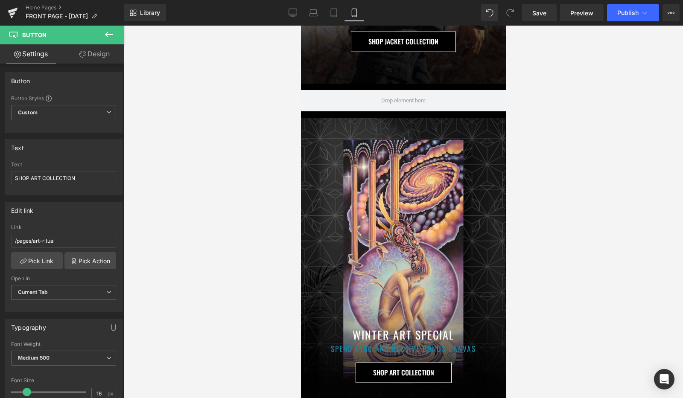
scroll to position [318, 0]
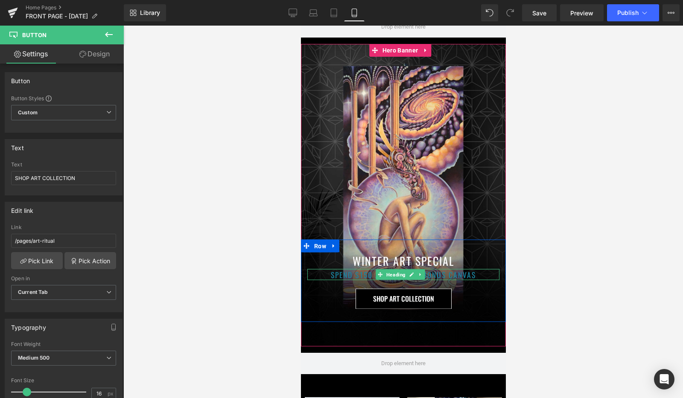
click at [352, 269] on h1 "SPEND $150 AND RECEIVE BONUS CANVAS" at bounding box center [403, 274] width 192 height 11
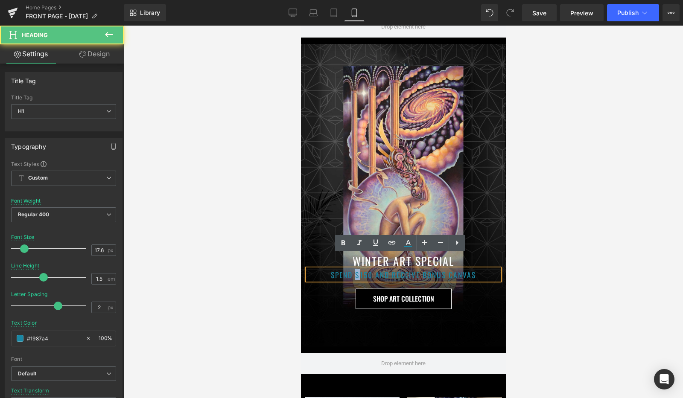
click at [352, 269] on h1 "SPEND $150 AND RECEIVE BONUS CANVAS" at bounding box center [403, 274] width 192 height 11
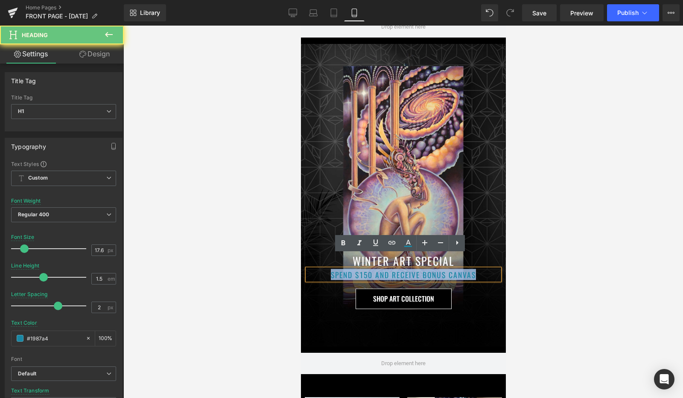
click at [352, 269] on h1 "SPEND $150 AND RECEIVE BONUS CANVAS" at bounding box center [403, 274] width 192 height 11
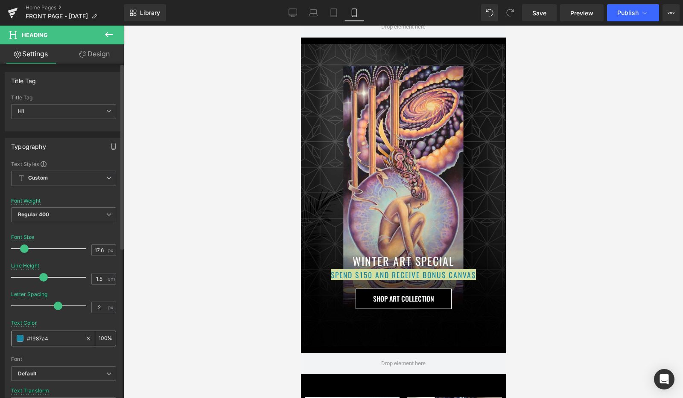
click at [20, 338] on span at bounding box center [20, 338] width 7 height 7
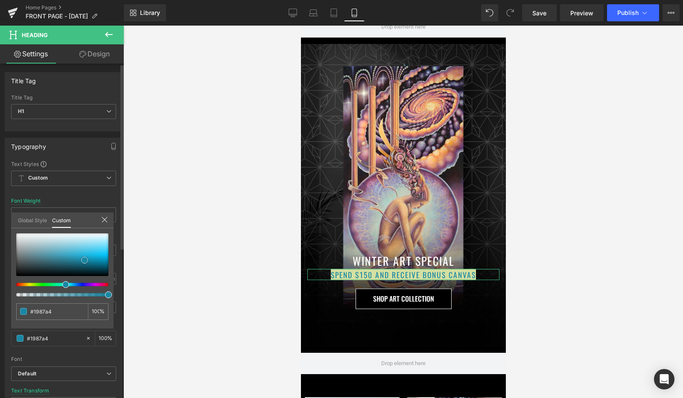
type input "#a0e0f2"
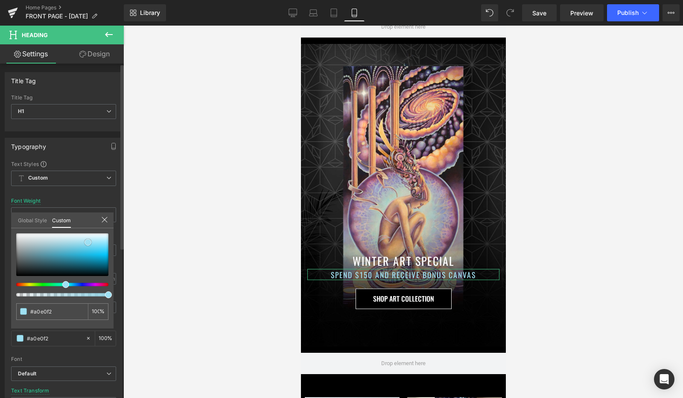
type input "#9fe1f3"
type input "#9ee1f4"
type input "#a3e3f4"
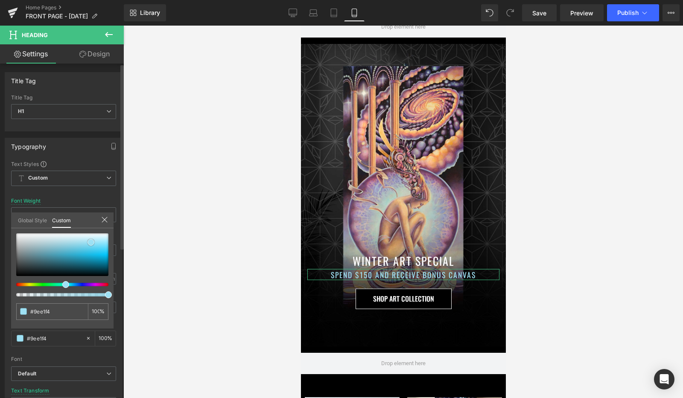
type input "#a3e3f4"
type input "#abe6f6"
type input "#b0e7f7"
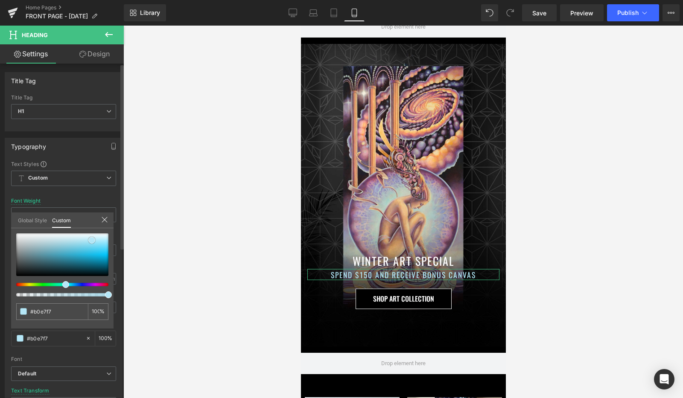
type input "#b5e6f7"
type input "#b0e4f6"
type input "#ace3f5"
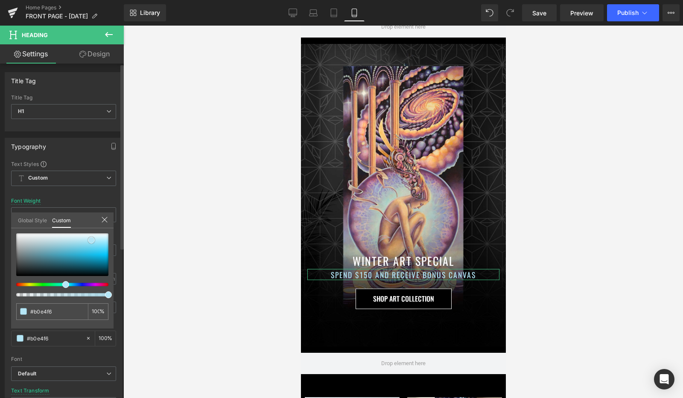
type input "#ace3f5"
drag, startPoint x: 86, startPoint y: 242, endPoint x: 91, endPoint y: 241, distance: 5.3
click at [91, 241] on div at bounding box center [62, 254] width 92 height 43
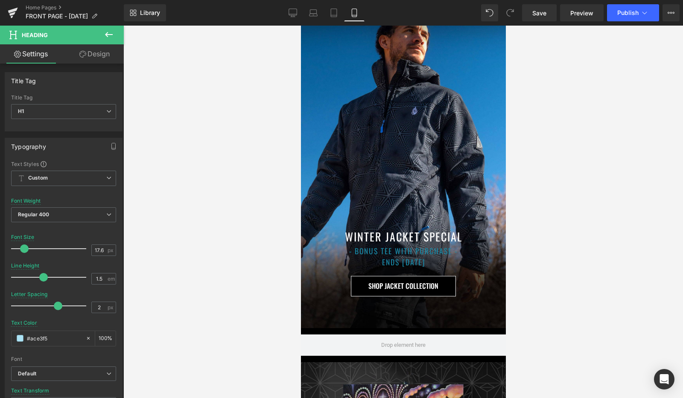
click at [367, 250] on h1 "- BONUS TEE WITH PURCHASE - ENDS [DATE]" at bounding box center [403, 256] width 192 height 23
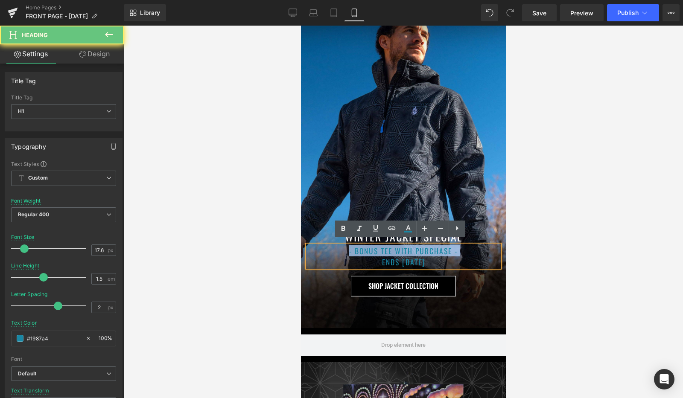
click at [367, 250] on h1 "- BONUS TEE WITH PURCHASE - ENDS [DATE]" at bounding box center [403, 256] width 192 height 23
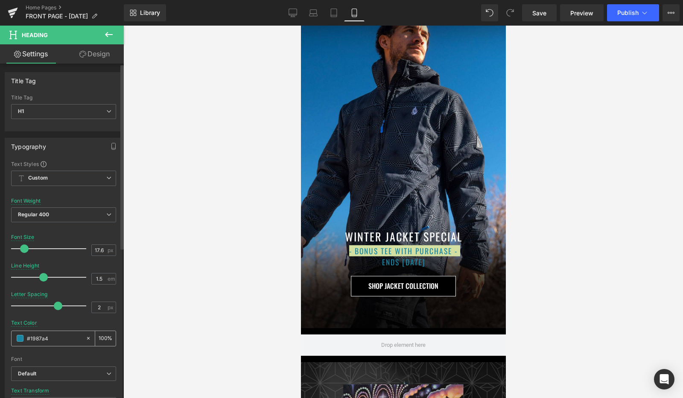
click at [21, 341] on span at bounding box center [20, 338] width 7 height 7
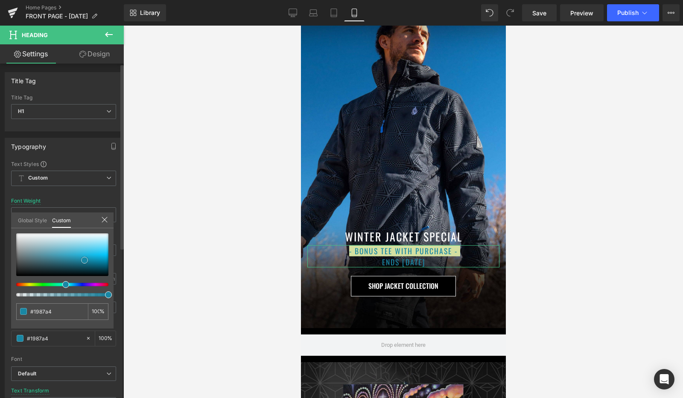
type input "#69cce7"
type input "#6ecde7"
type input "#79d2eb"
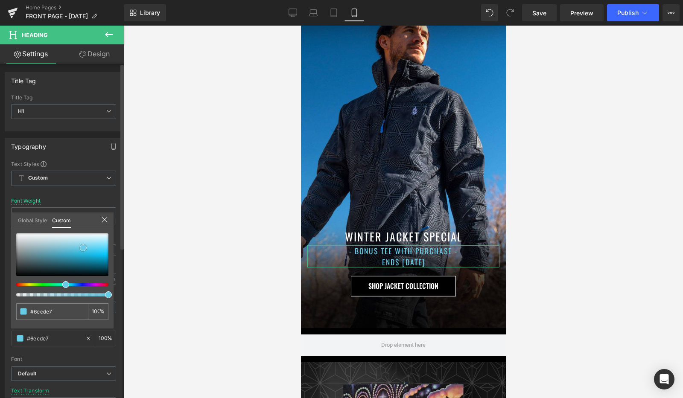
type input "#79d2eb"
type input "#82d5ec"
type input "#82d5ed"
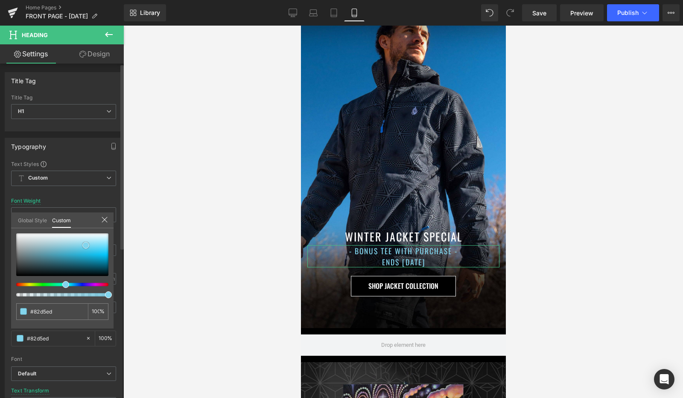
type input "#86d7ed"
type input "#97ddf0"
type input "#a4e2f3"
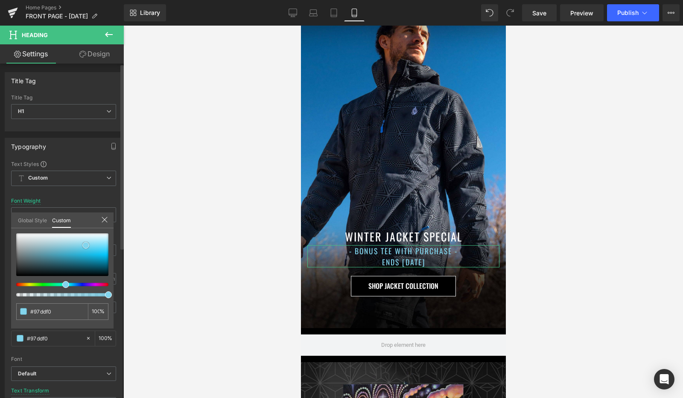
type input "#a4e2f3"
drag, startPoint x: 83, startPoint y: 248, endPoint x: 88, endPoint y: 242, distance: 7.9
click at [88, 242] on div at bounding box center [62, 254] width 92 height 43
click at [258, 238] on div at bounding box center [402, 212] width 559 height 373
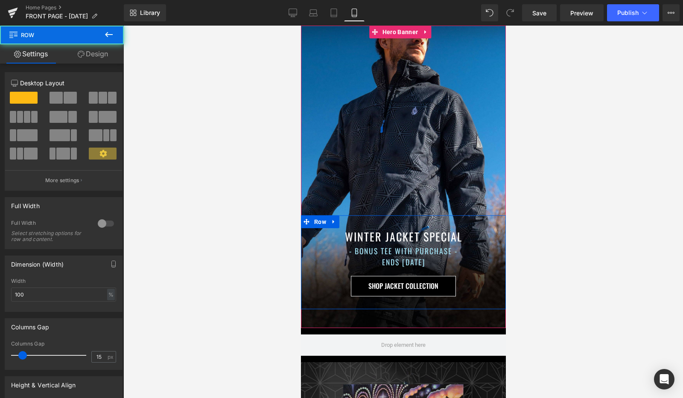
click at [425, 298] on div "WINTER JACKET SPECIAL Heading - BONUS TEE WITH PURCHASE - ENDS [DATE] Heading S…" at bounding box center [402, 266] width 205 height 77
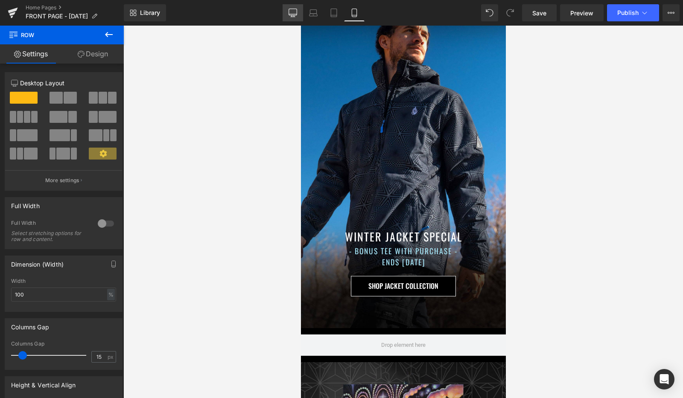
click at [297, 15] on icon at bounding box center [293, 12] width 8 height 6
type input "1200"
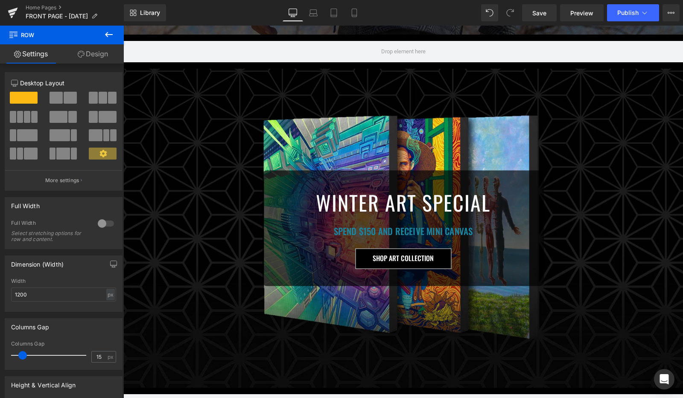
scroll to position [370, 0]
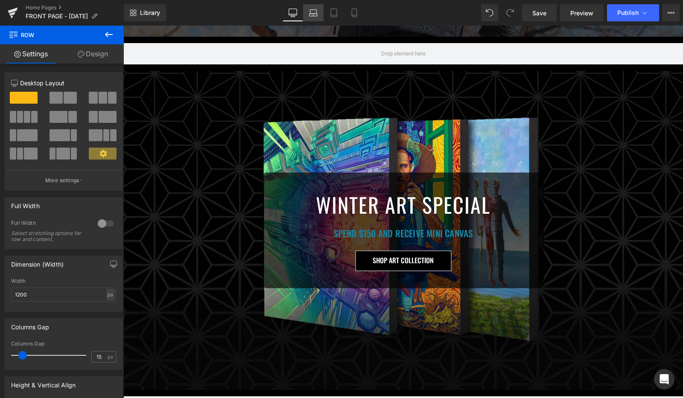
click at [312, 9] on icon at bounding box center [313, 13] width 9 height 9
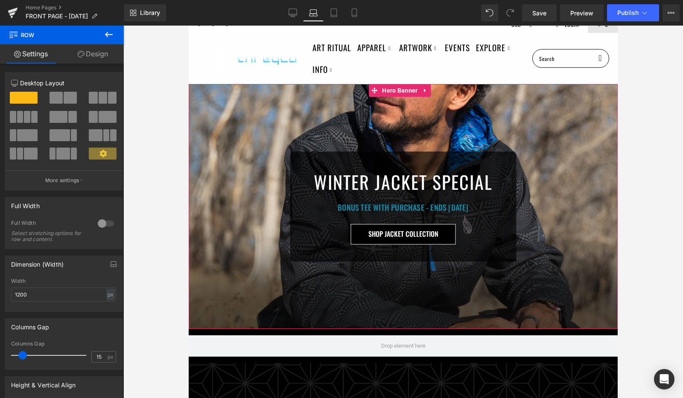
scroll to position [6, 0]
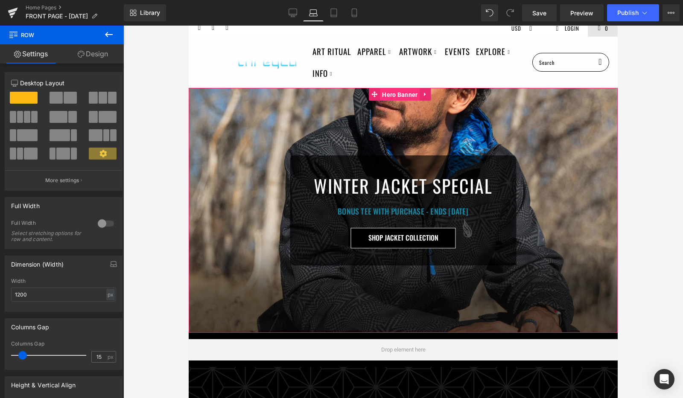
click at [393, 94] on span "Hero Banner" at bounding box center [400, 94] width 40 height 13
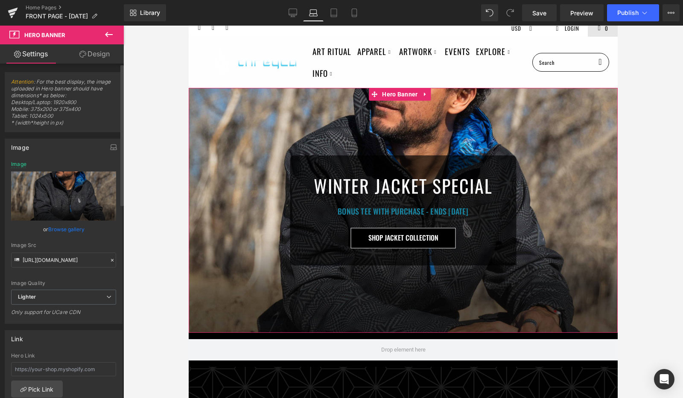
click at [65, 231] on link "Browse gallery" at bounding box center [66, 229] width 36 height 15
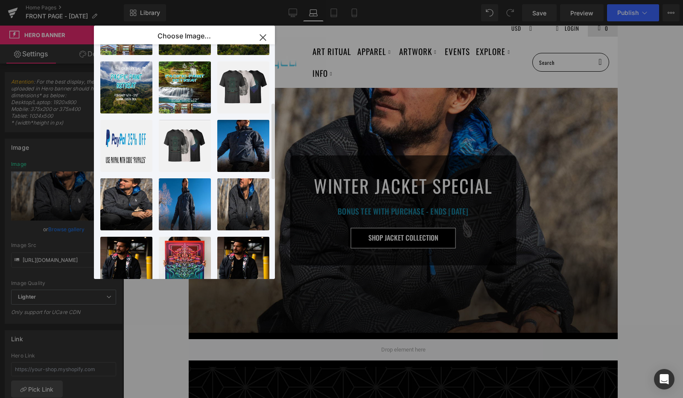
scroll to position [180, 0]
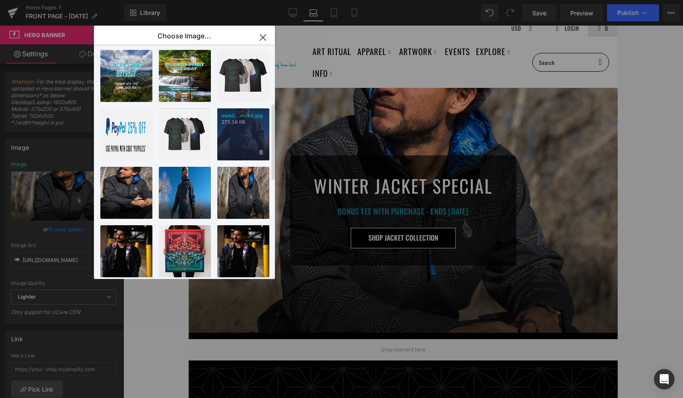
click at [245, 131] on div "mob2...mob2.jpg 273.38 KB" at bounding box center [243, 134] width 52 height 52
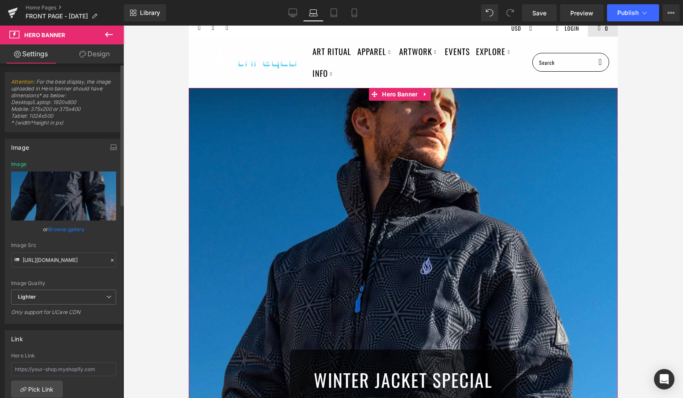
click at [70, 230] on link "Browse gallery" at bounding box center [66, 229] width 36 height 15
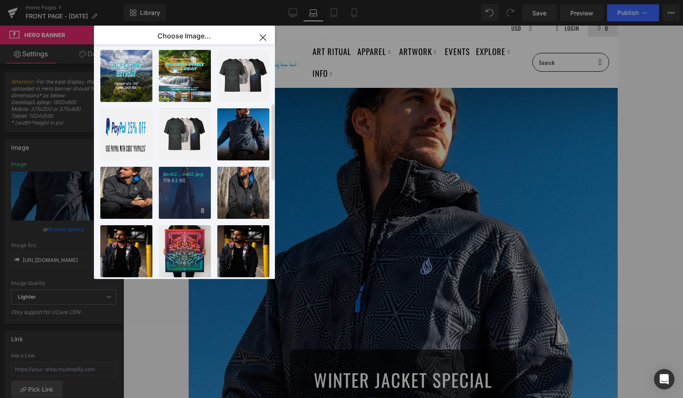
click at [182, 181] on p "178.62 KB" at bounding box center [185, 181] width 44 height 6
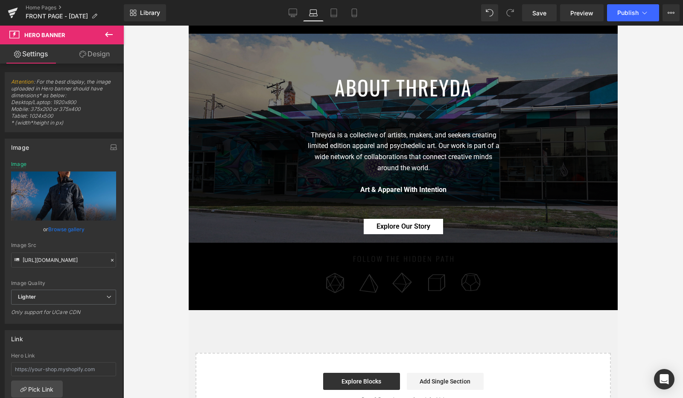
scroll to position [0, 0]
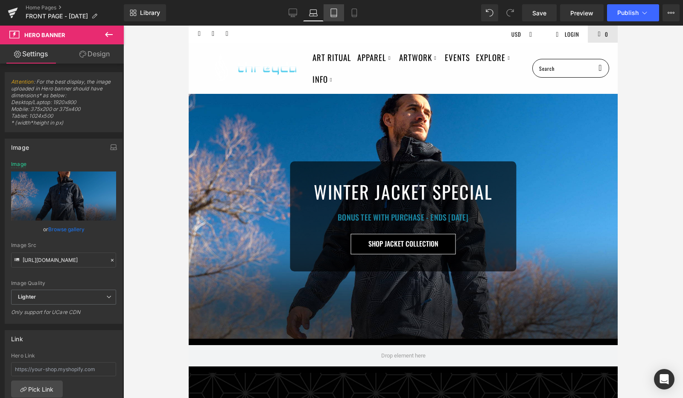
click at [336, 15] on icon at bounding box center [333, 13] width 9 height 9
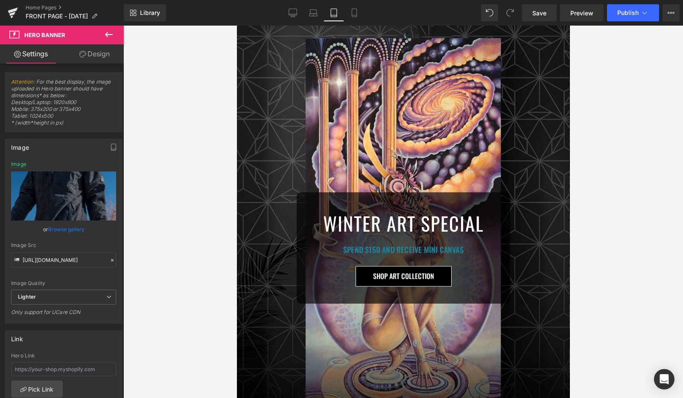
scroll to position [556, 0]
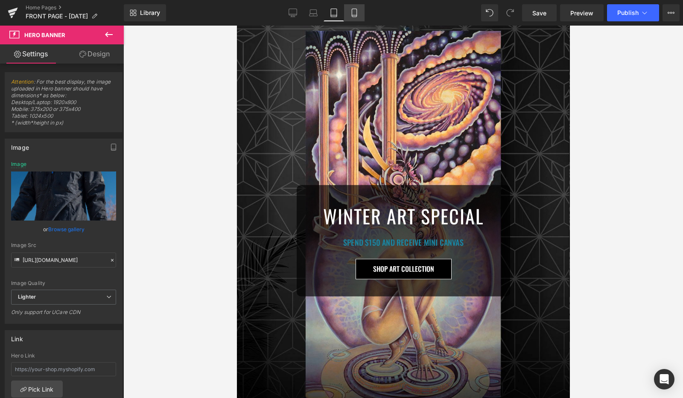
click at [354, 13] on icon at bounding box center [354, 13] width 9 height 9
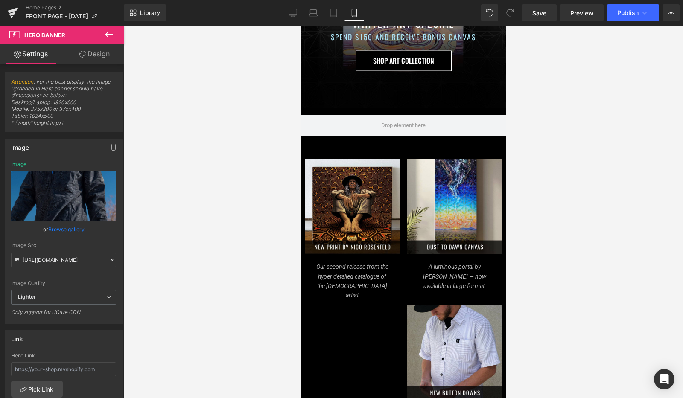
scroll to position [0, 0]
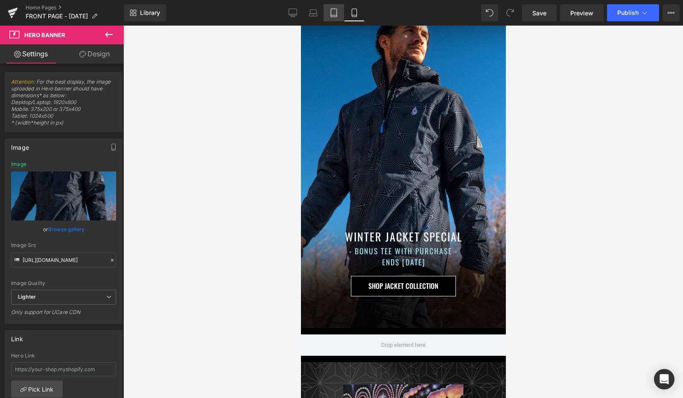
click at [332, 14] on icon at bounding box center [333, 13] width 9 height 9
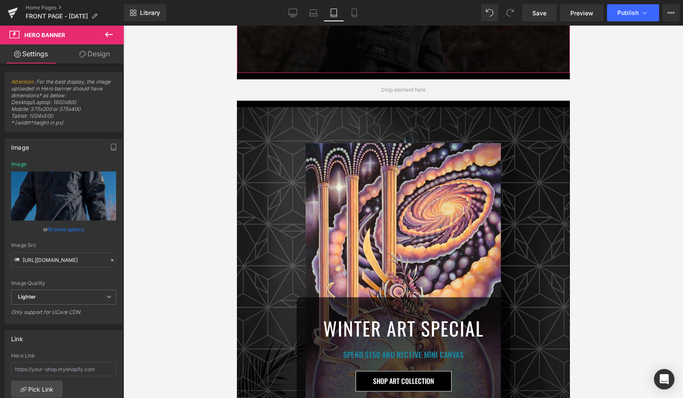
scroll to position [655, 0]
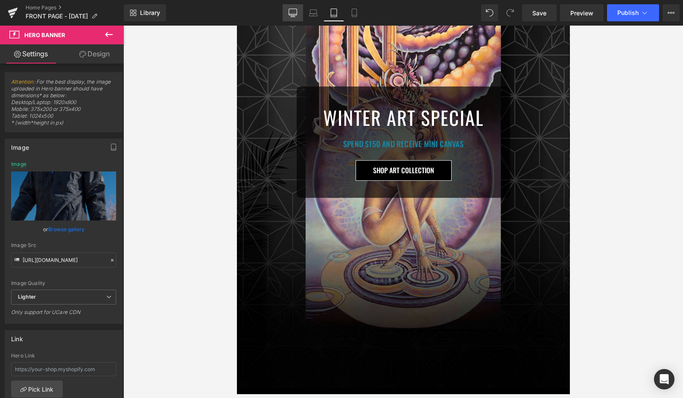
click at [288, 9] on link "Desktop" at bounding box center [292, 12] width 20 height 17
type input "[URL][DOMAIN_NAME]"
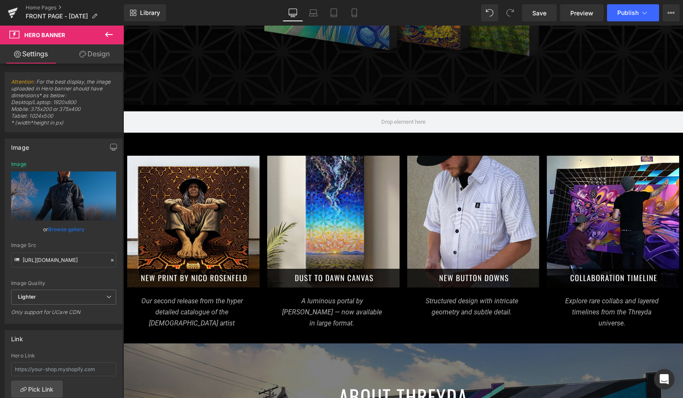
scroll to position [0, 0]
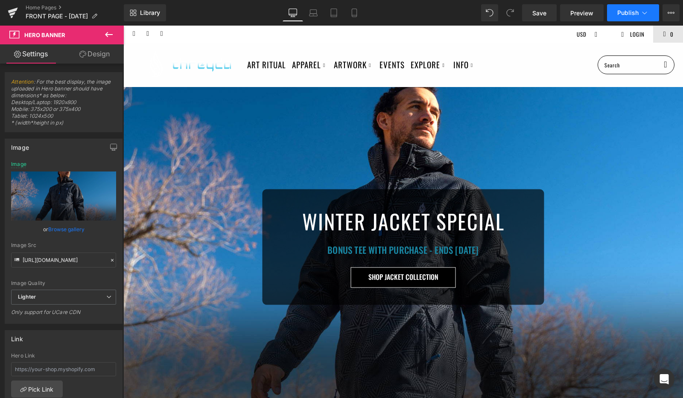
click at [618, 18] on button "Publish" at bounding box center [633, 12] width 52 height 17
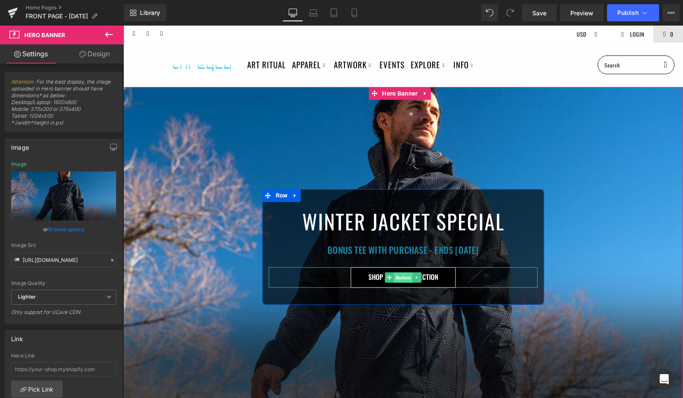
click at [397, 274] on span "Button" at bounding box center [403, 278] width 19 height 10
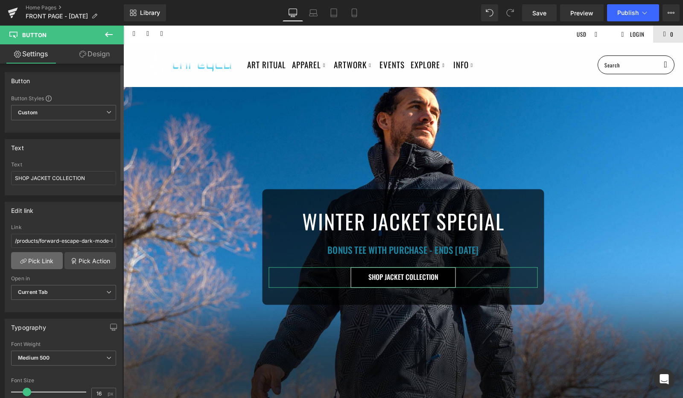
click at [51, 261] on link "Pick Link" at bounding box center [37, 260] width 52 height 17
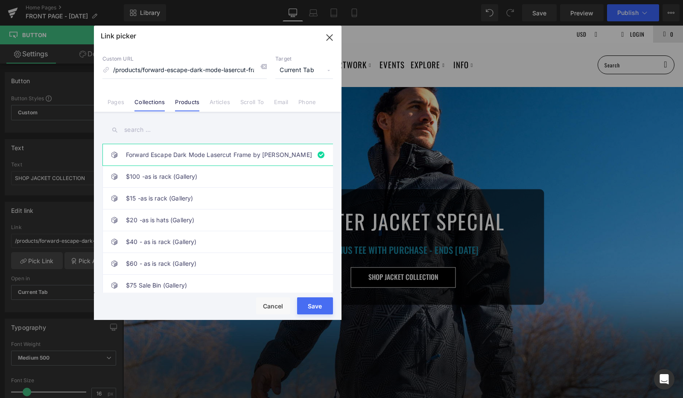
click at [153, 104] on link "Collections" at bounding box center [149, 105] width 30 height 13
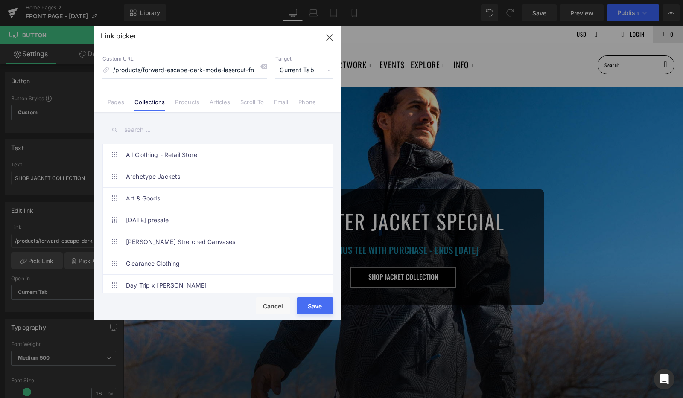
click at [144, 130] on input "text" at bounding box center [217, 129] width 230 height 19
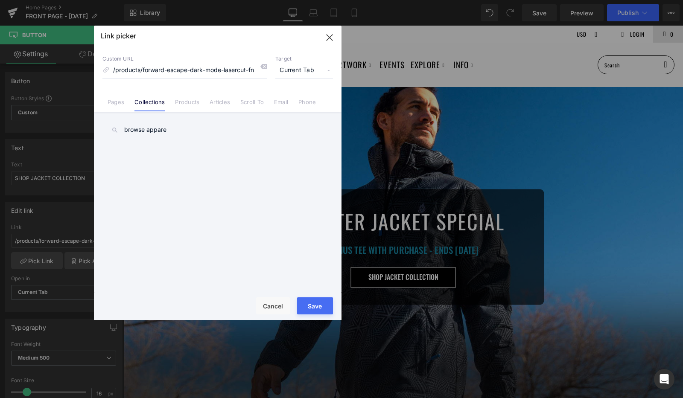
type input "browse apparel"
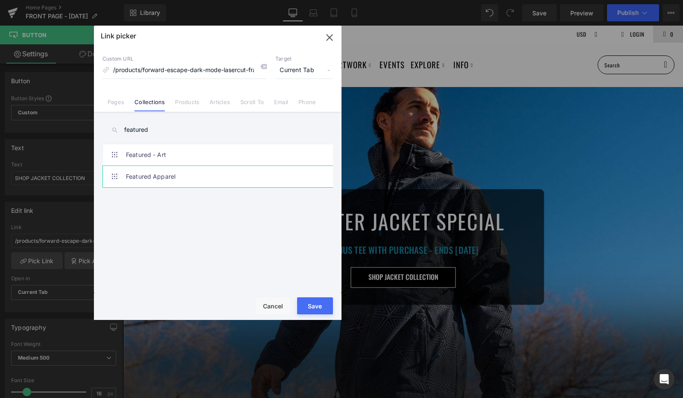
type input "featured"
click at [168, 173] on link "Featured Apparel" at bounding box center [220, 176] width 188 height 21
type input "/collections/browse-all-apparel"
click at [306, 304] on button "Save" at bounding box center [315, 305] width 36 height 17
type input "/collections/browse-all-apparel"
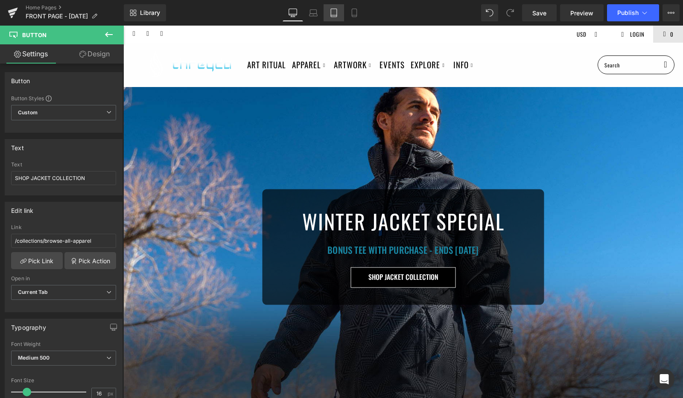
click at [338, 11] on icon at bounding box center [333, 13] width 9 height 9
type input "100"
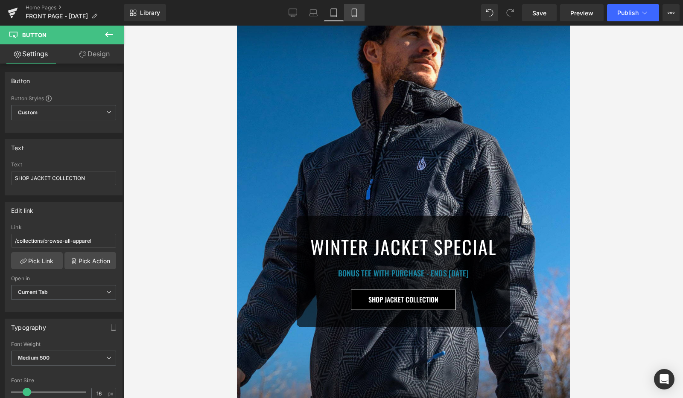
click at [348, 11] on link "Mobile" at bounding box center [354, 12] width 20 height 17
type input "100"
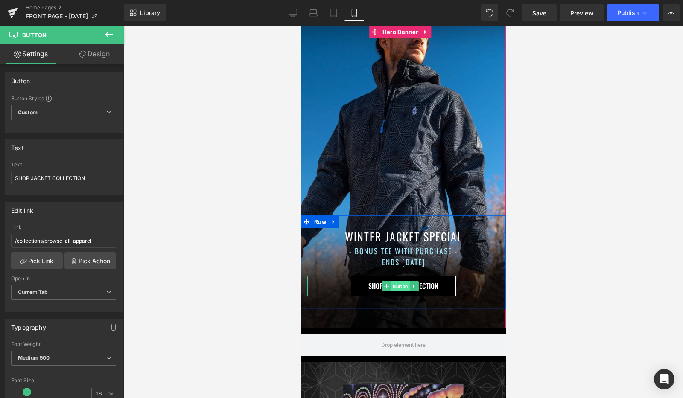
click at [396, 281] on span "Button" at bounding box center [399, 286] width 19 height 10
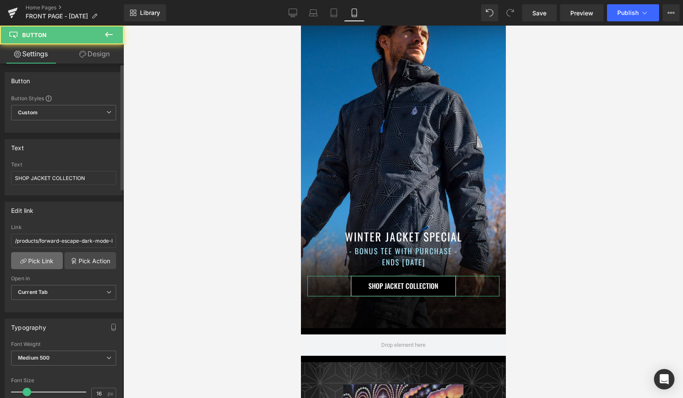
click at [43, 258] on link "Pick Link" at bounding box center [37, 260] width 52 height 17
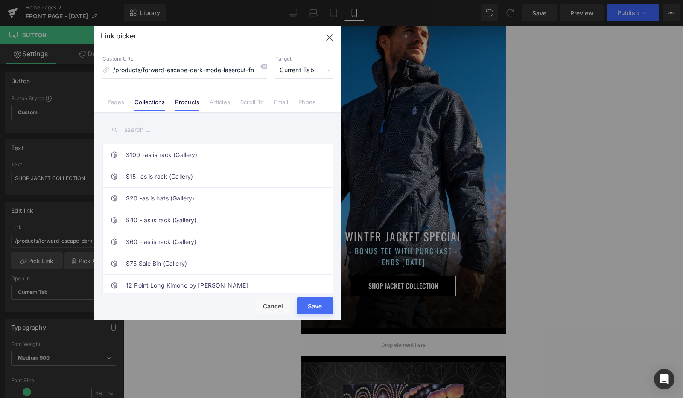
click at [149, 103] on link "Collections" at bounding box center [149, 105] width 30 height 13
click at [143, 129] on input "text" at bounding box center [217, 129] width 230 height 19
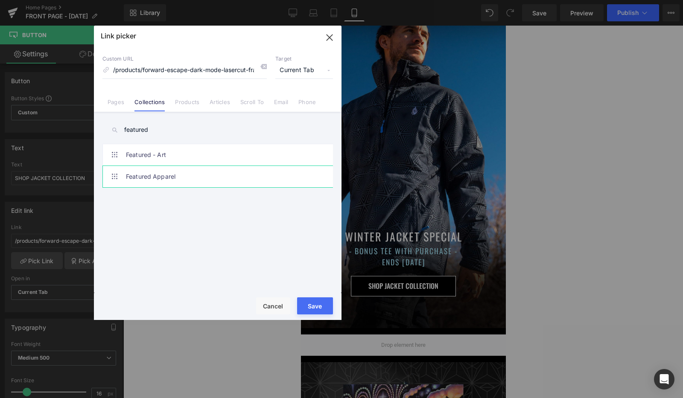
type input "featured"
click at [160, 186] on link "Featured Apparel" at bounding box center [220, 176] width 188 height 21
type input "/collections/browse-all-apparel"
click at [312, 299] on button "Save" at bounding box center [315, 305] width 36 height 17
type input "/collections/browse-all-apparel"
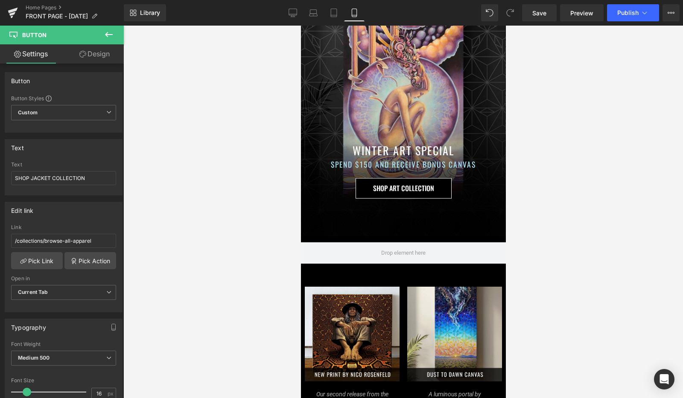
scroll to position [398, 0]
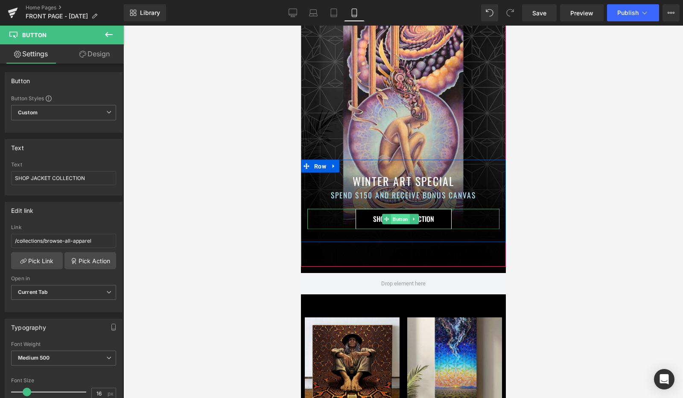
click at [397, 214] on span "Button" at bounding box center [399, 219] width 19 height 10
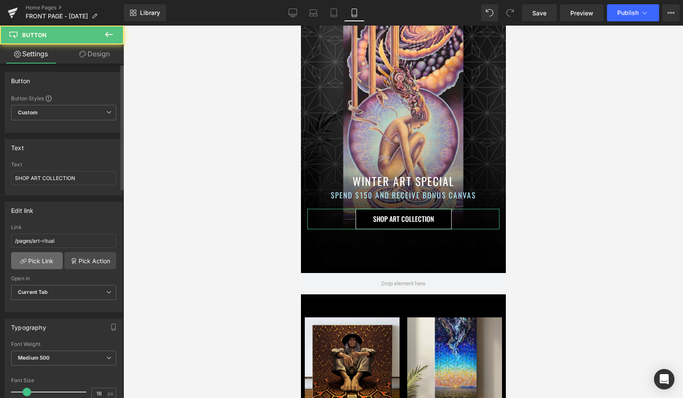
click at [34, 256] on link "Pick Link" at bounding box center [37, 260] width 52 height 17
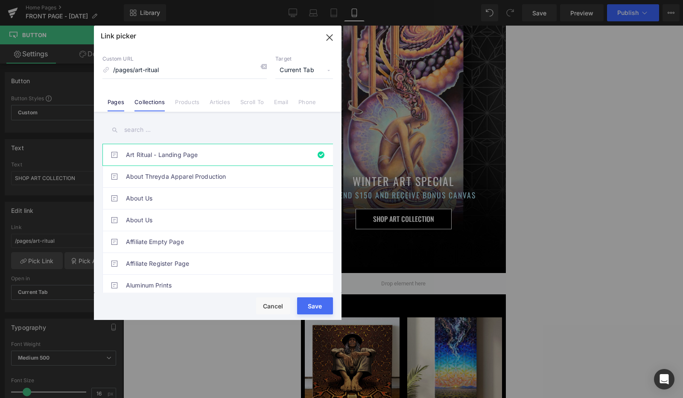
click at [154, 99] on link "Collections" at bounding box center [149, 105] width 30 height 13
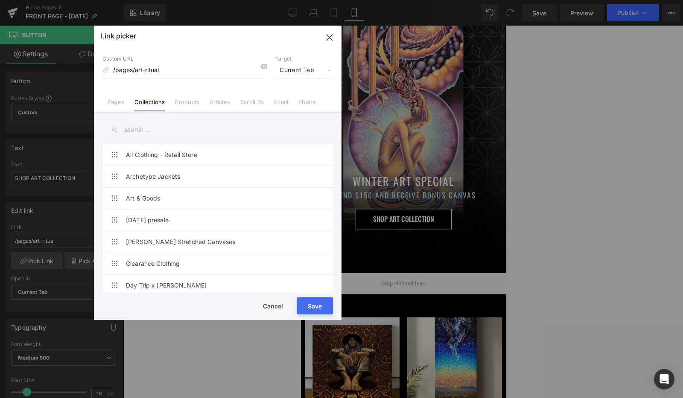
click at [146, 129] on input "text" at bounding box center [217, 129] width 230 height 19
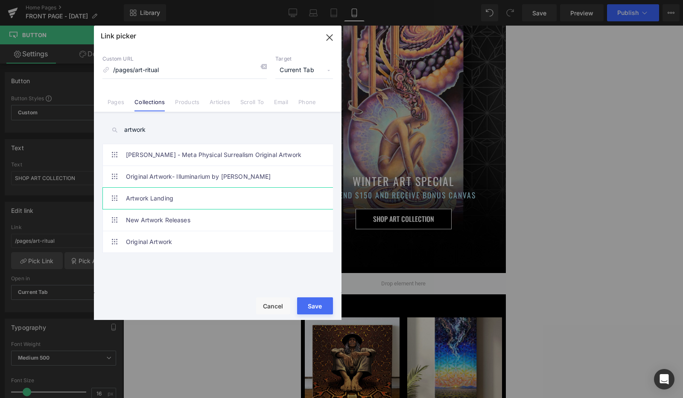
type input "artwork"
click at [146, 200] on link "Artwork Landing" at bounding box center [220, 198] width 188 height 21
type input "/collections/artwork-landing"
click at [311, 309] on button "Save" at bounding box center [315, 305] width 36 height 17
type input "/collections/artwork-landing"
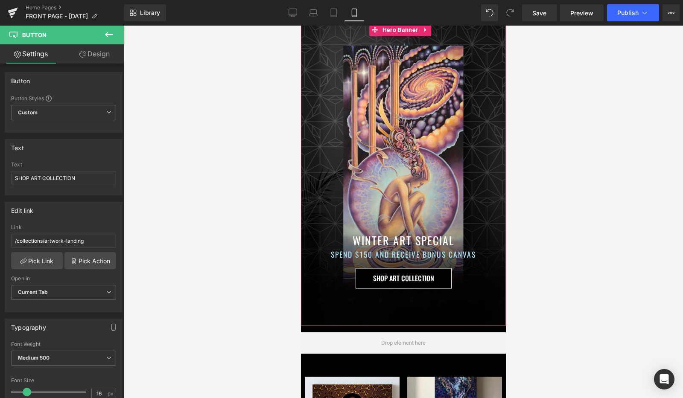
scroll to position [338, 0]
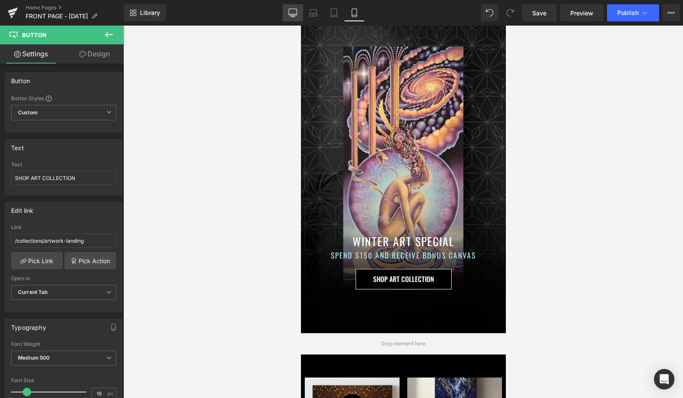
click at [299, 14] on link "Desktop" at bounding box center [292, 12] width 20 height 17
type input "100"
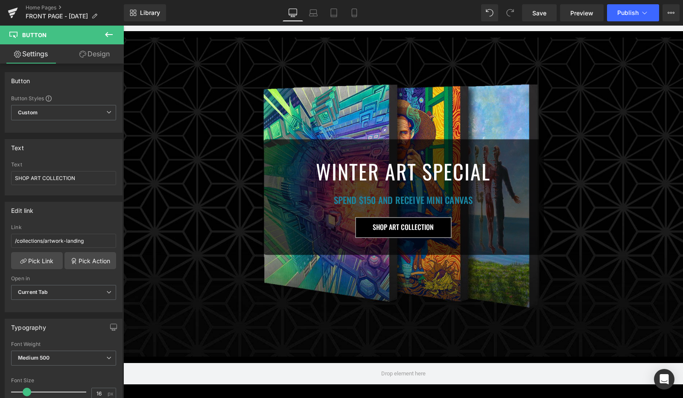
scroll to position [468, 0]
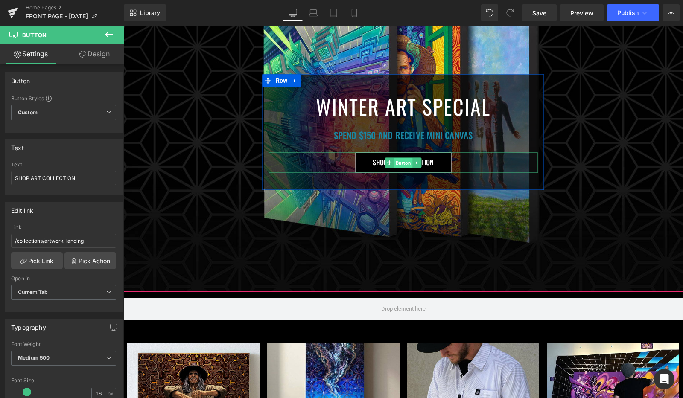
click at [394, 158] on span "Button" at bounding box center [403, 163] width 19 height 10
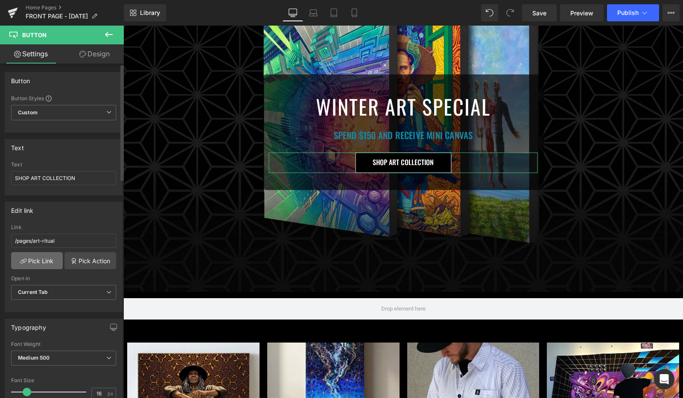
click at [49, 257] on link "Pick Link" at bounding box center [37, 260] width 52 height 17
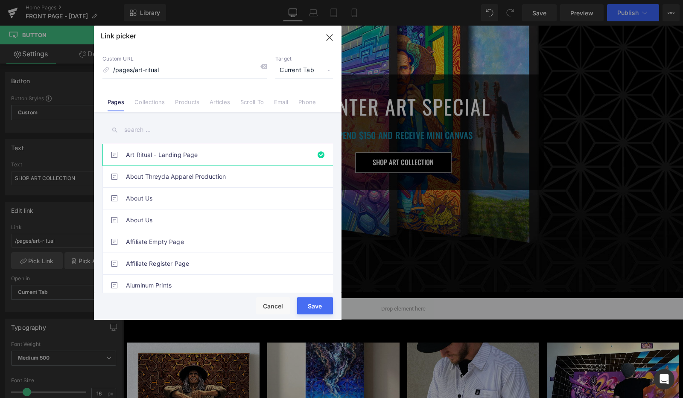
click at [143, 128] on input "text" at bounding box center [217, 129] width 230 height 19
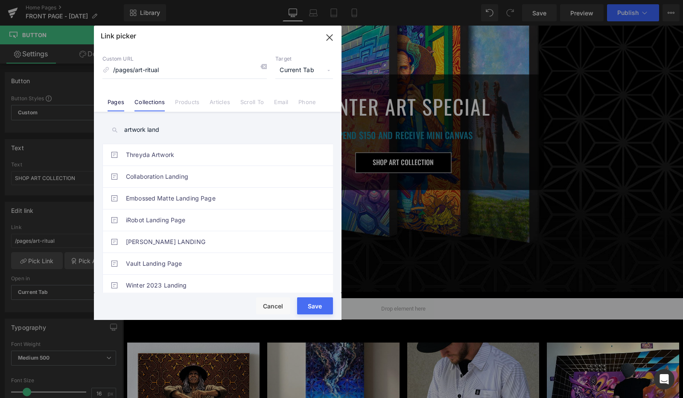
click at [154, 106] on link "Collections" at bounding box center [149, 105] width 30 height 13
click at [165, 131] on input "artwork land" at bounding box center [217, 129] width 230 height 19
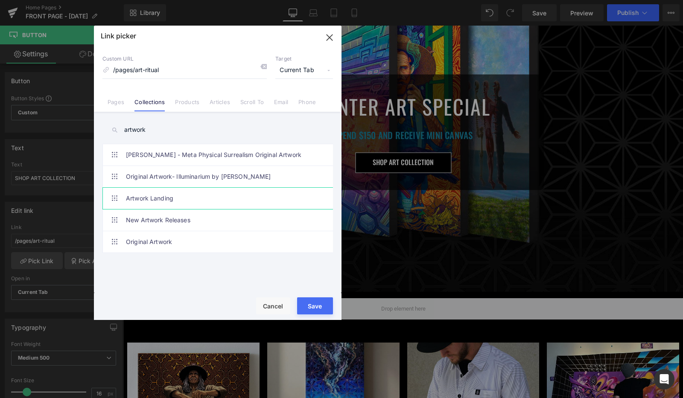
type input "artwork"
click at [166, 195] on link "Artwork Landing" at bounding box center [220, 198] width 188 height 21
type input "/collections/artwork-landing"
click at [320, 310] on button "Save" at bounding box center [315, 305] width 36 height 17
type input "/collections/artwork-landing"
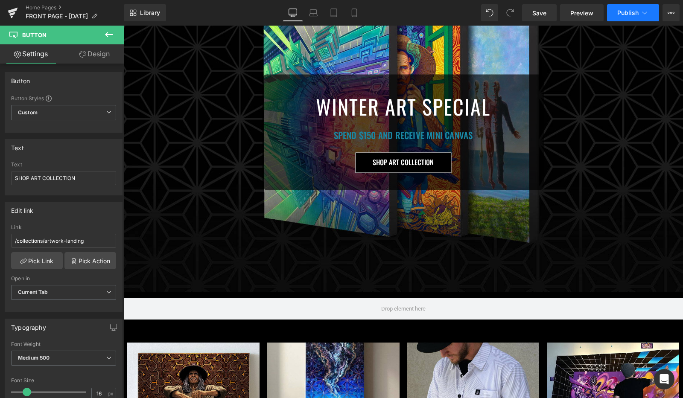
click at [634, 12] on span "Publish" at bounding box center [627, 12] width 21 height 7
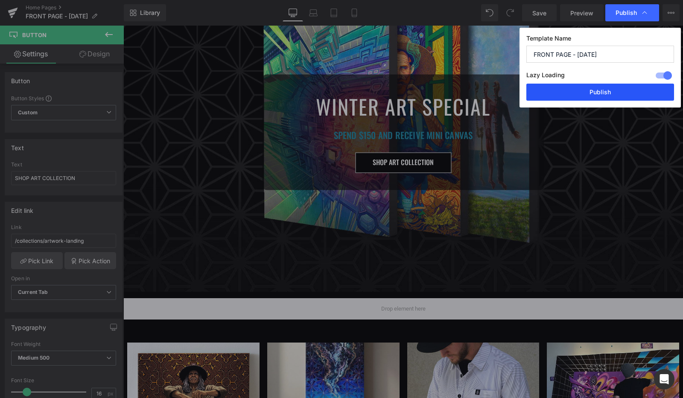
click at [569, 92] on button "Publish" at bounding box center [600, 92] width 148 height 17
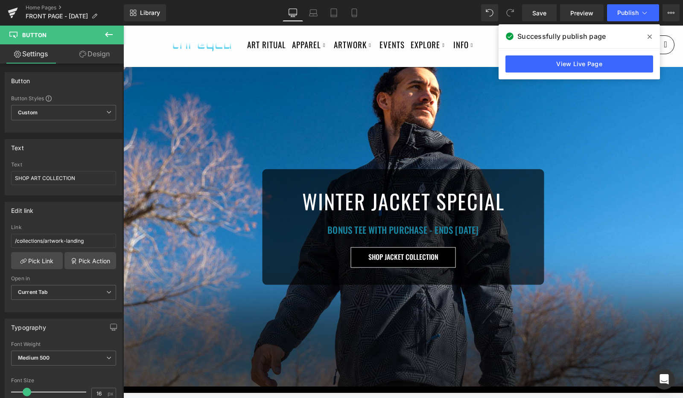
scroll to position [0, 0]
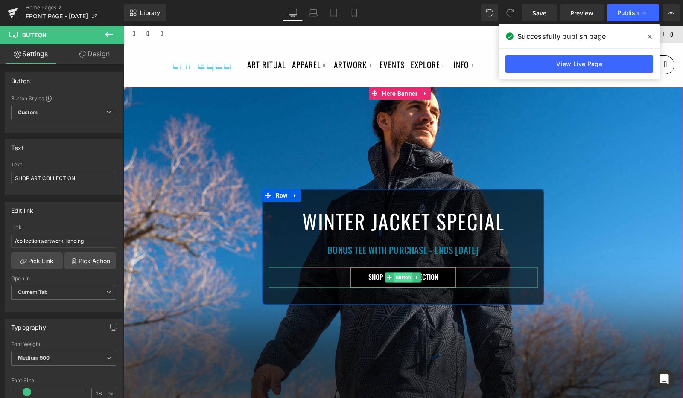
click at [396, 274] on span "Button" at bounding box center [403, 277] width 19 height 10
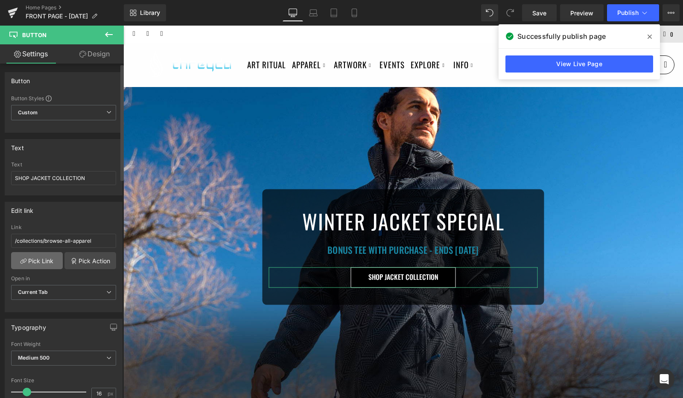
click at [35, 259] on link "Pick Link" at bounding box center [37, 260] width 52 height 17
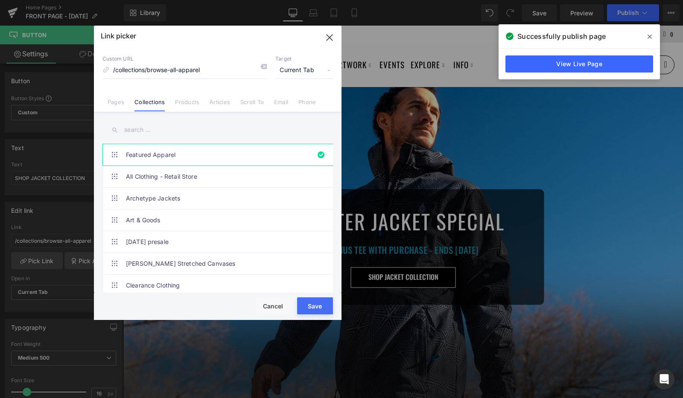
click at [164, 129] on input "text" at bounding box center [217, 129] width 230 height 19
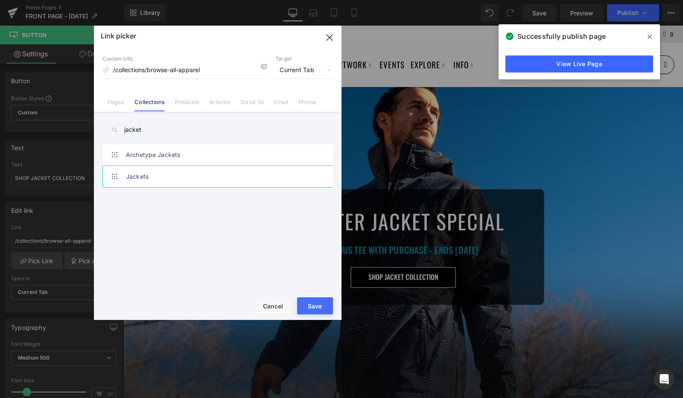
type input "jacket"
click at [160, 174] on link "Jackets" at bounding box center [220, 176] width 188 height 21
type input "/collections/jackets"
click at [319, 303] on button "Save" at bounding box center [315, 305] width 36 height 17
type input "/collections/jackets"
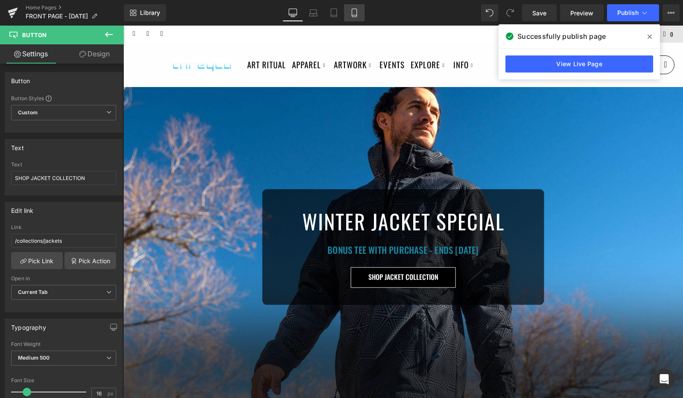
click at [352, 5] on link "Mobile" at bounding box center [354, 12] width 20 height 17
type input "100"
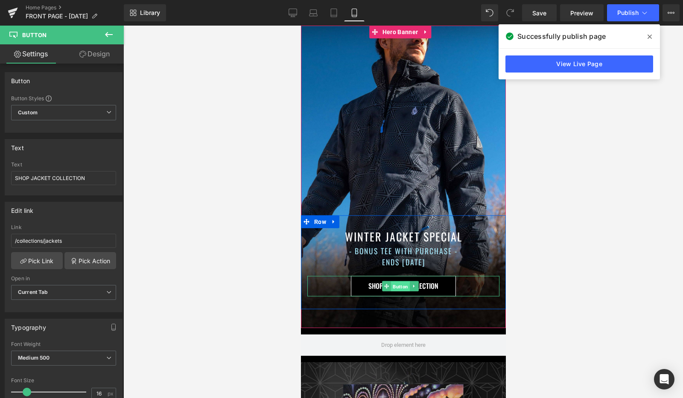
click at [398, 286] on span "Button" at bounding box center [399, 287] width 19 height 10
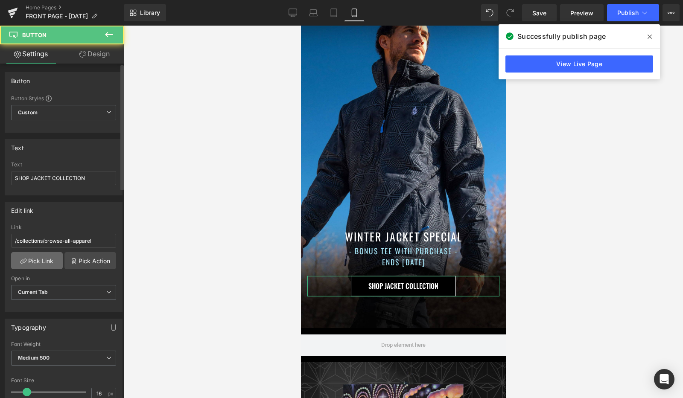
click at [45, 267] on link "Pick Link" at bounding box center [37, 260] width 52 height 17
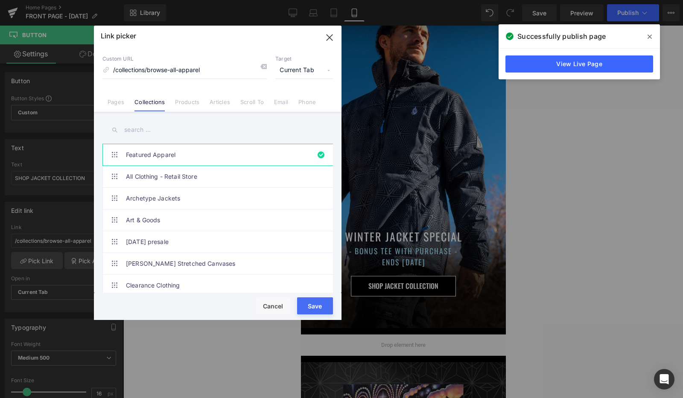
click at [159, 130] on input "text" at bounding box center [217, 129] width 230 height 19
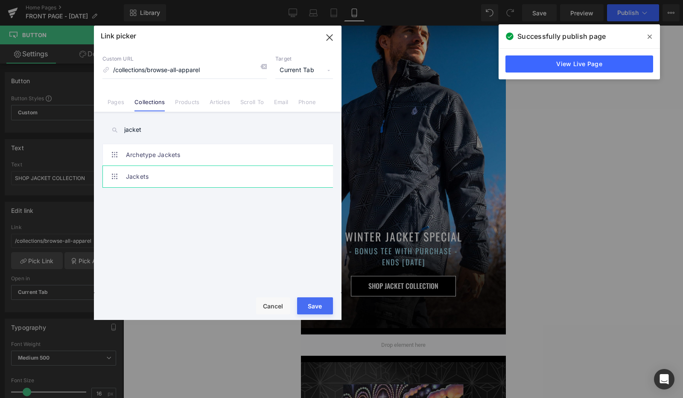
type input "jacket"
click at [154, 174] on link "Jackets" at bounding box center [220, 176] width 188 height 21
type input "/collections/jackets"
click at [314, 304] on button "Save" at bounding box center [315, 305] width 36 height 17
type input "/collections/jackets"
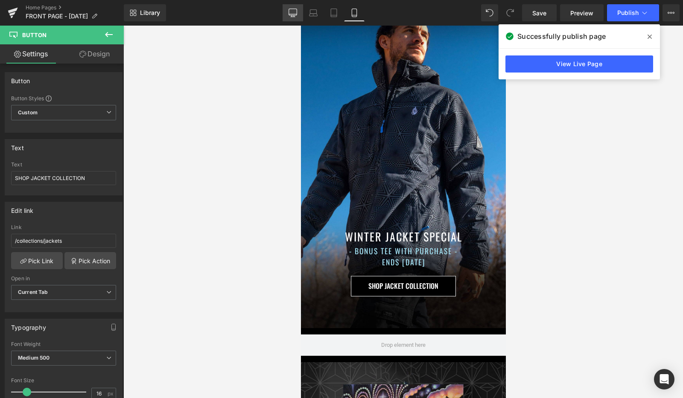
click at [292, 17] on link "Desktop" at bounding box center [292, 12] width 20 height 17
type input "100"
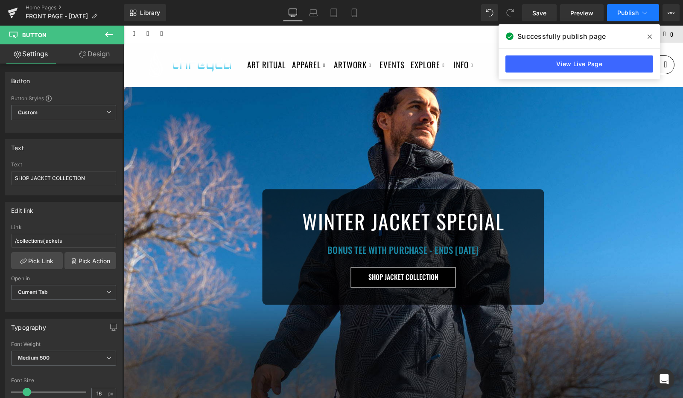
click at [632, 17] on button "Publish" at bounding box center [633, 12] width 52 height 17
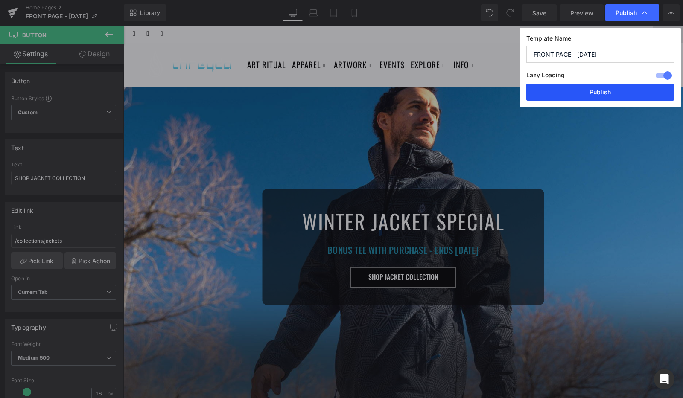
click at [575, 90] on button "Publish" at bounding box center [600, 92] width 148 height 17
